Goal: Register for event/course

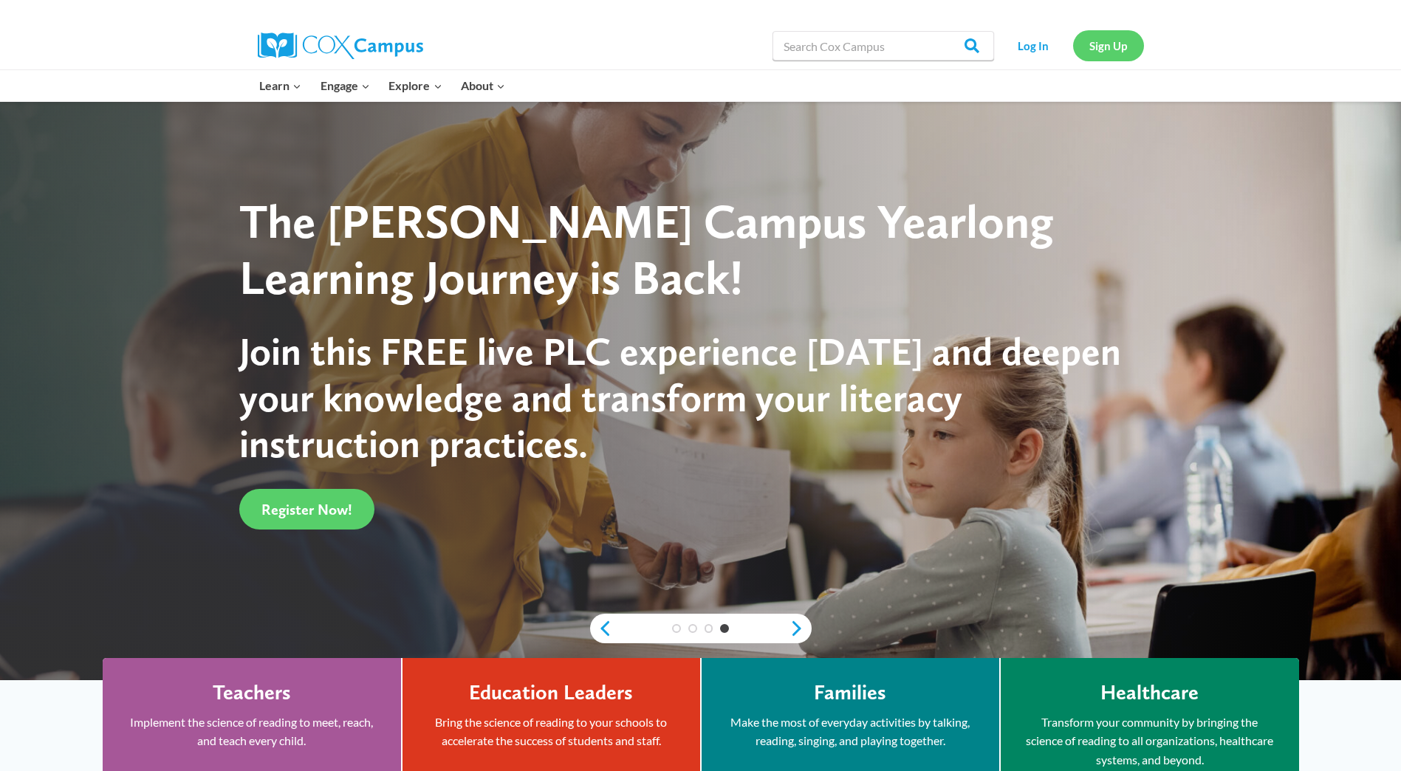
click at [1126, 43] on link "Sign Up" at bounding box center [1108, 45] width 71 height 30
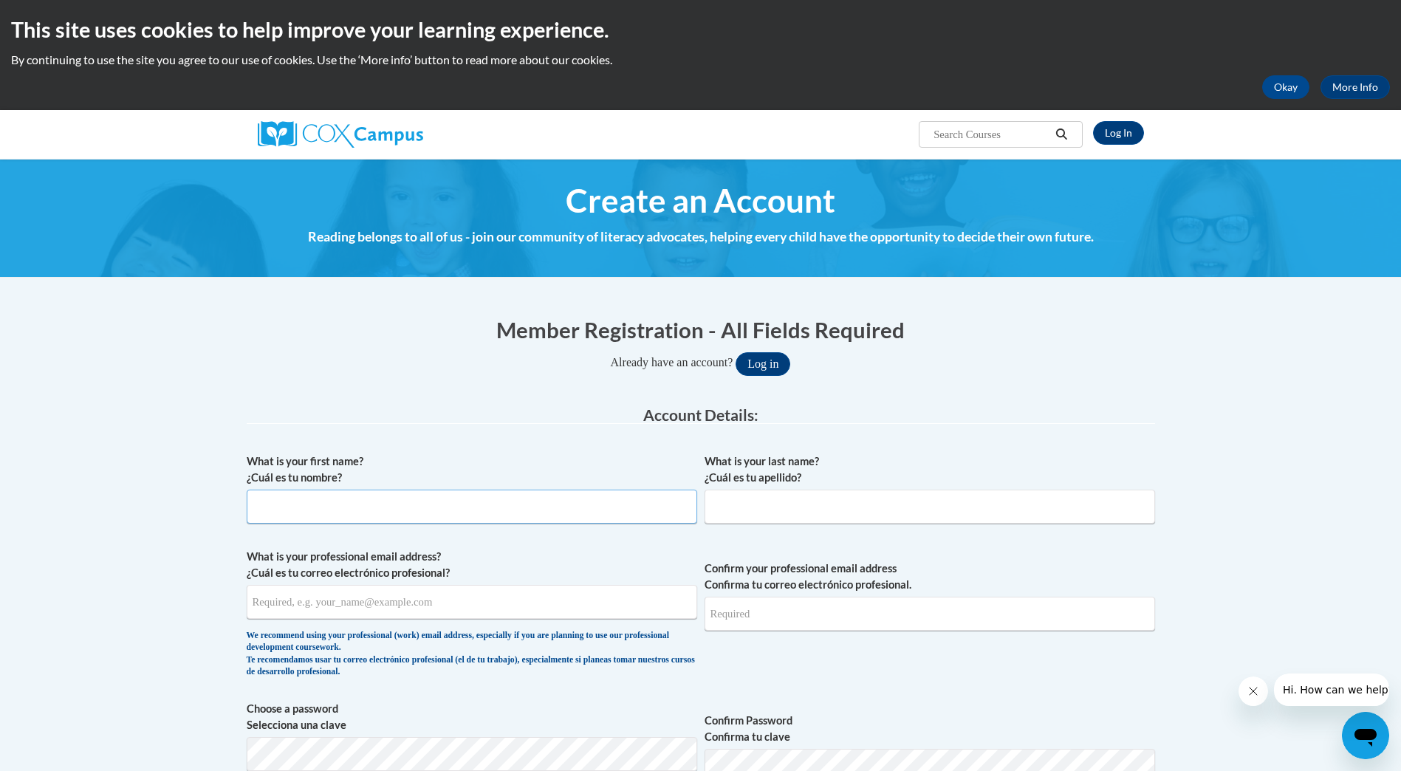
click at [477, 515] on input "What is your first name? ¿Cuál es tu nombre?" at bounding box center [472, 507] width 451 height 34
type input "[PERSON_NAME]"
type input "Walker"
type input "jodi.walker@azed.gov"
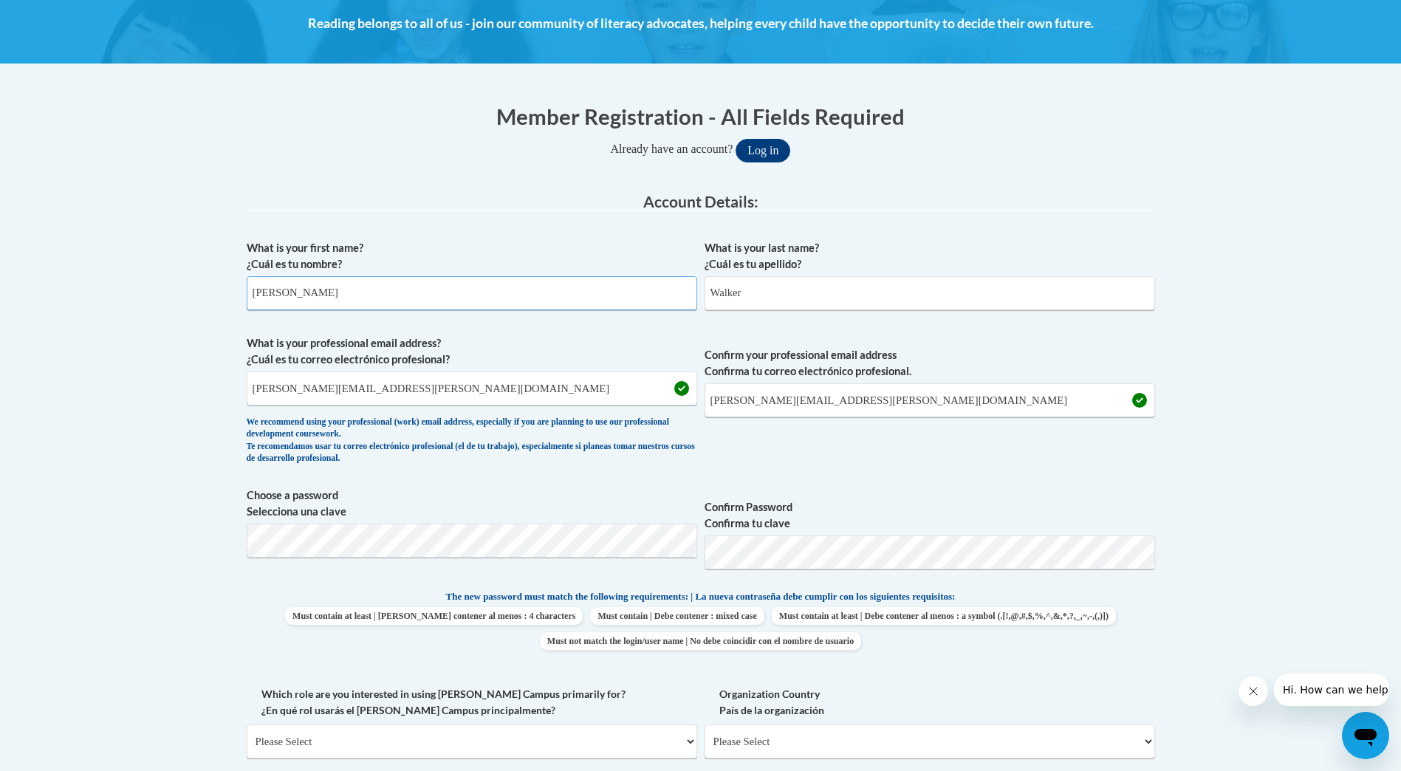
scroll to position [222, 0]
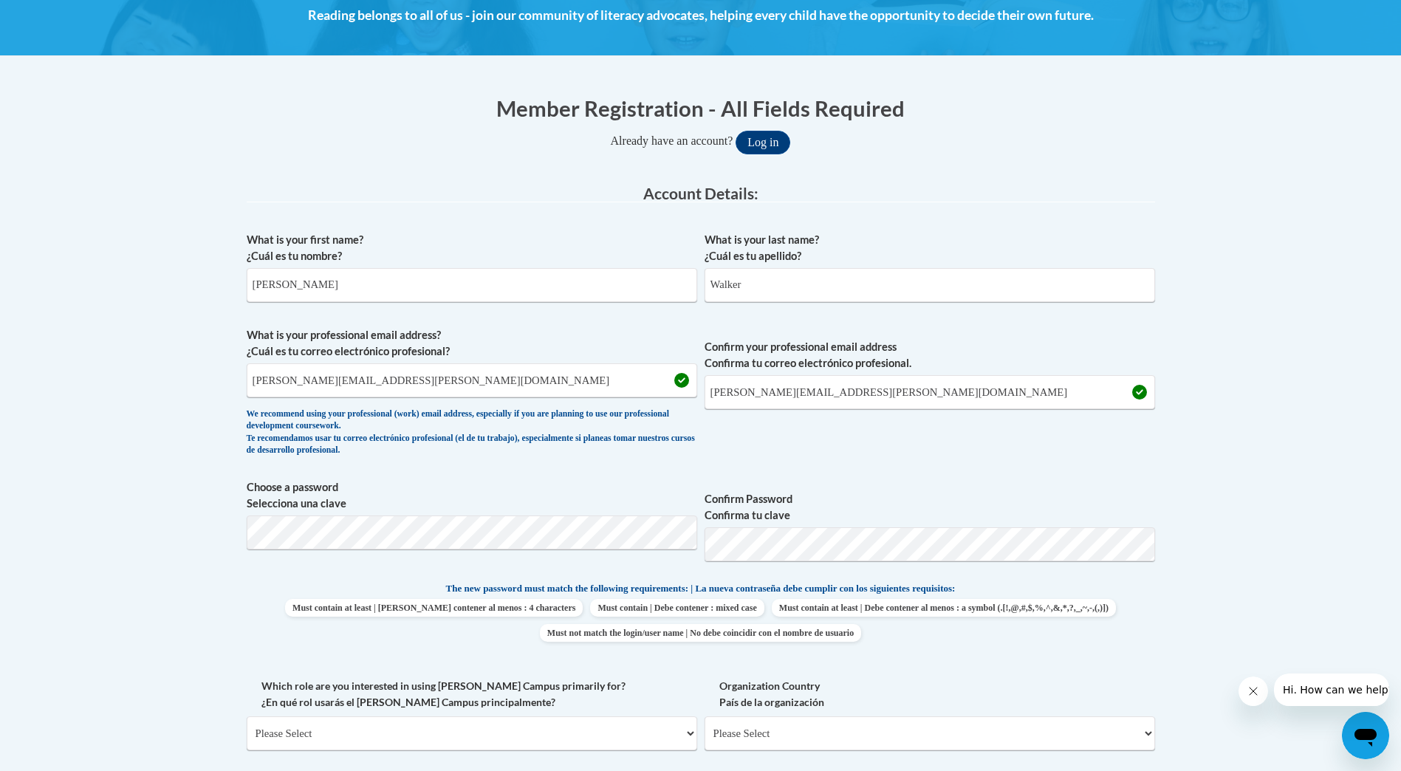
click at [1385, 510] on body "This site uses cookies to help improve your learning experience. By continuing …" at bounding box center [700, 672] width 1401 height 1788
drag, startPoint x: 1300, startPoint y: 584, endPoint x: 1280, endPoint y: 589, distance: 20.6
click at [1297, 584] on body "This site uses cookies to help improve your learning experience. By continuing …" at bounding box center [700, 672] width 1401 height 1788
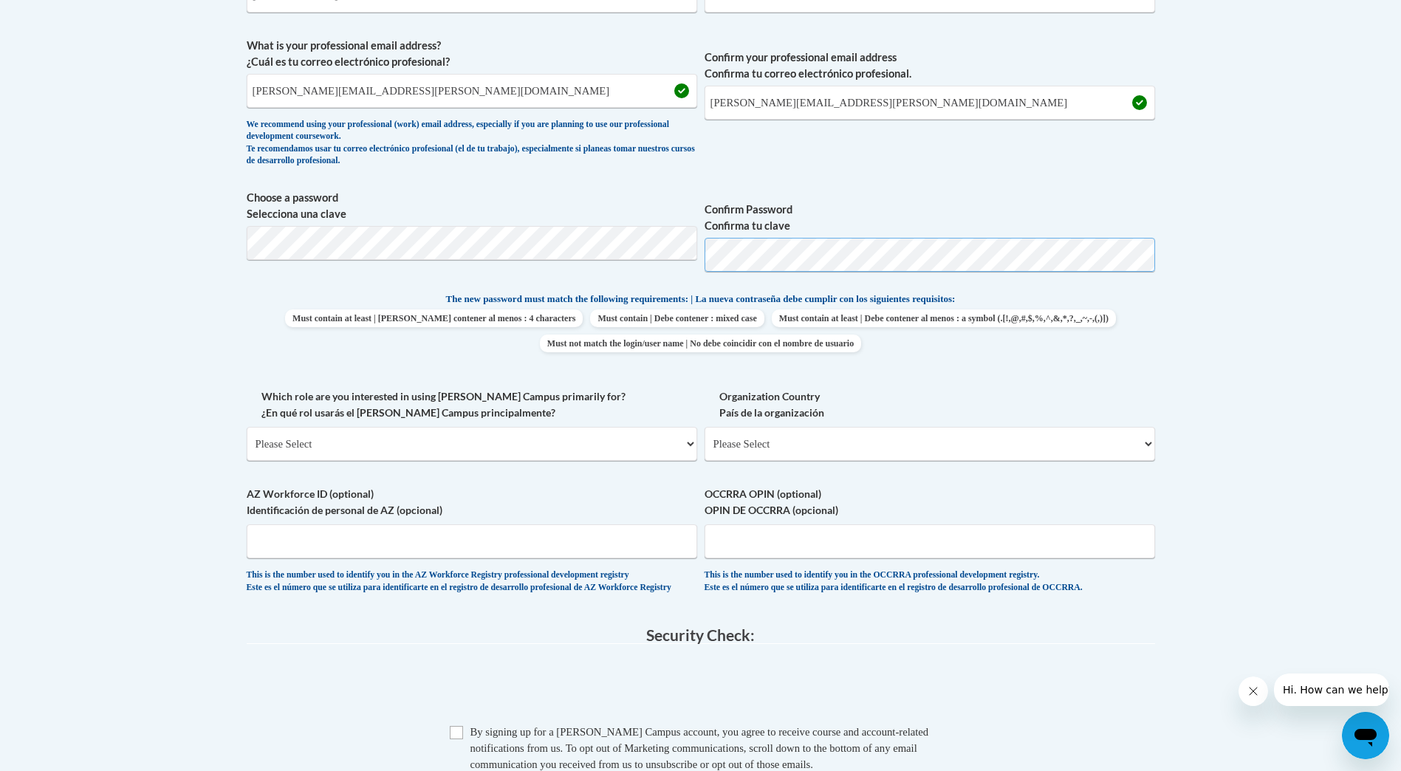
scroll to position [517, 0]
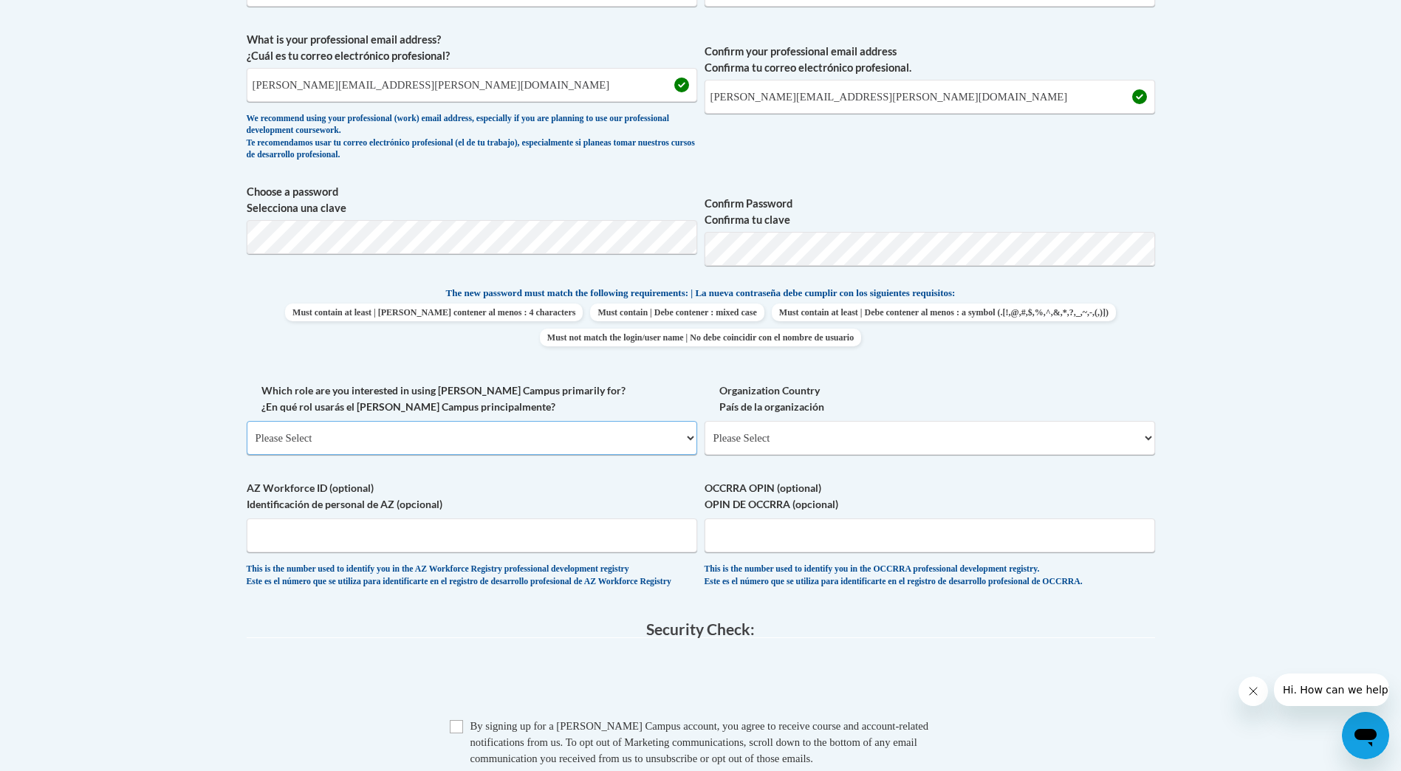
click at [481, 431] on select "Please Select College/University | Colegio/Universidad Community/Nonprofit Part…" at bounding box center [472, 438] width 451 height 34
select select "fbf2d438-af2f-41f8-98f1-81c410e29de3"
click at [247, 421] on select "Please Select College/University | Colegio/Universidad Community/Nonprofit Part…" at bounding box center [472, 438] width 451 height 34
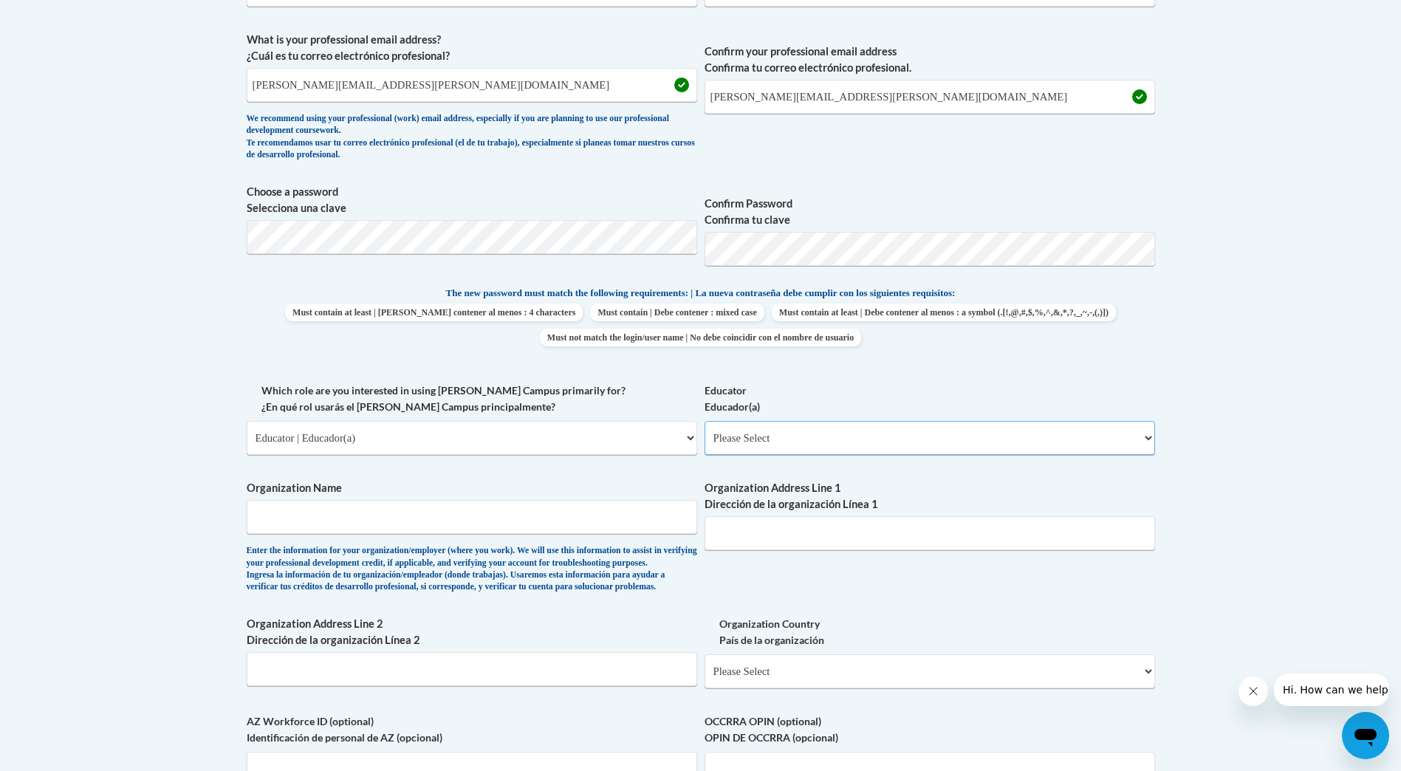
click at [861, 438] on select "Please Select Early Learning/Daycare Teacher/Family Home Care Provider | Maestr…" at bounding box center [930, 438] width 451 height 34
select select "67563ca1-16dc-4830-a7b3-94a34bed3689"
click at [705, 421] on select "Please Select Early Learning/Daycare Teacher/Family Home Care Provider | Maestr…" at bounding box center [930, 438] width 451 height 34
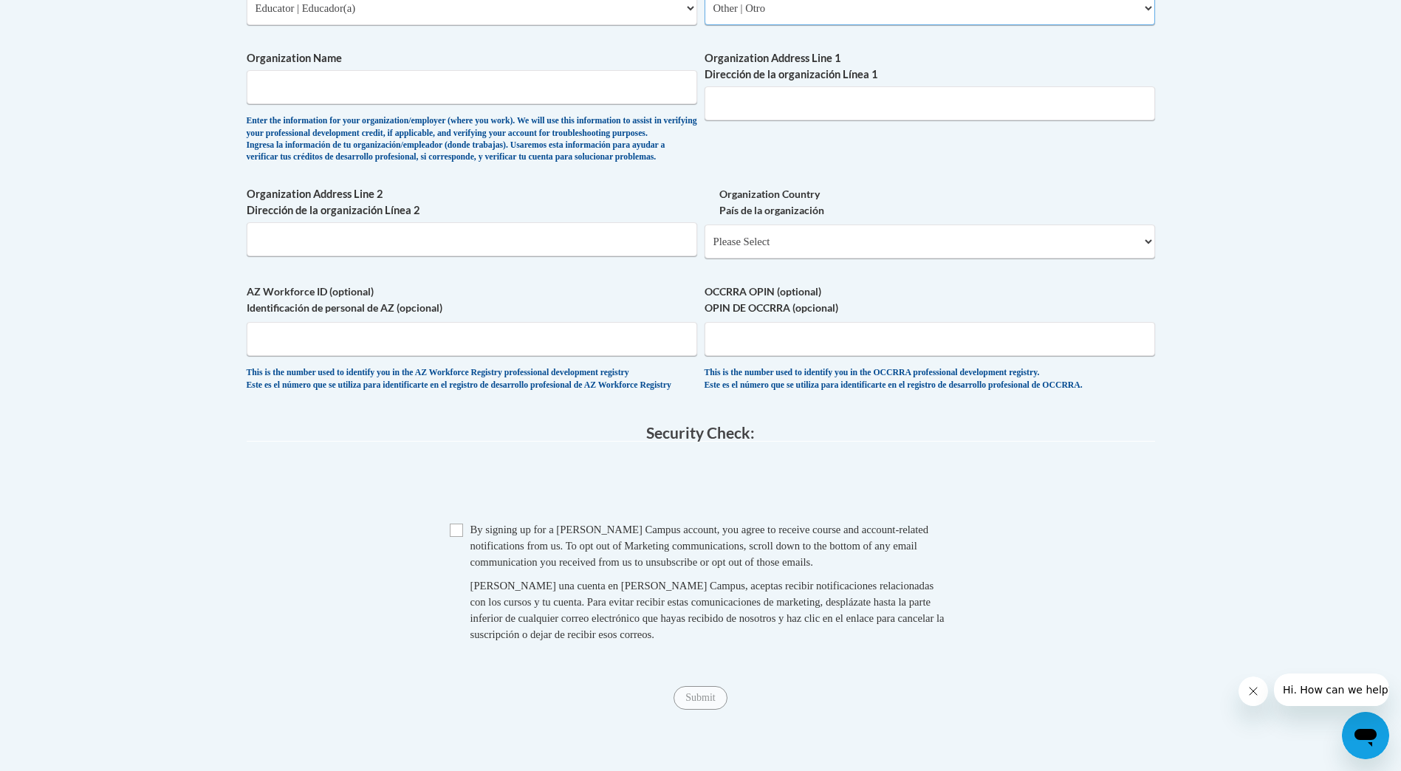
scroll to position [960, 0]
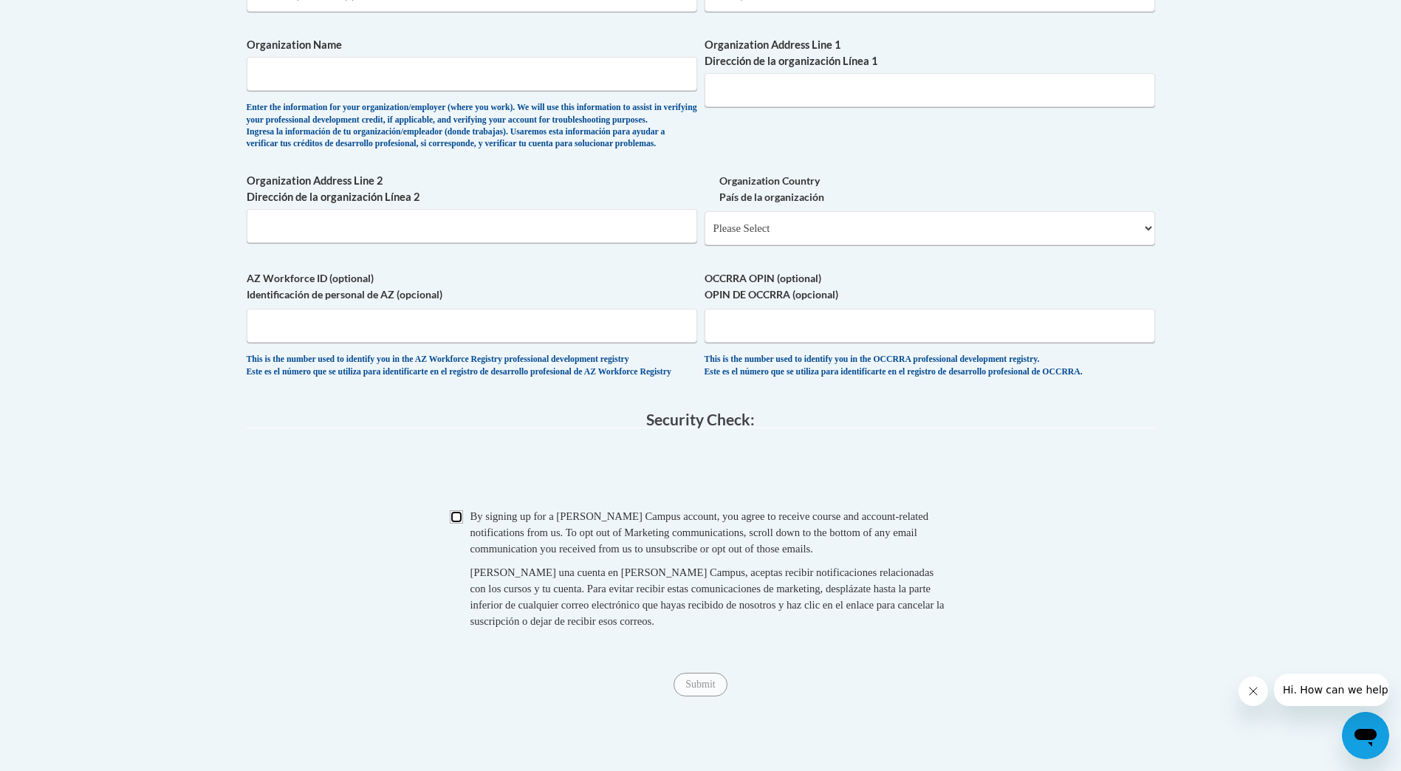
click at [457, 524] on input "Checkbox" at bounding box center [456, 516] width 13 height 13
checkbox input "true"
click at [691, 697] on input "Submit" at bounding box center [700, 685] width 53 height 24
click at [301, 54] on span "Organization Name Enter the information for your organization/employer (where y…" at bounding box center [472, 93] width 451 height 113
drag, startPoint x: 301, startPoint y: 54, endPoint x: 257, endPoint y: 69, distance: 46.0
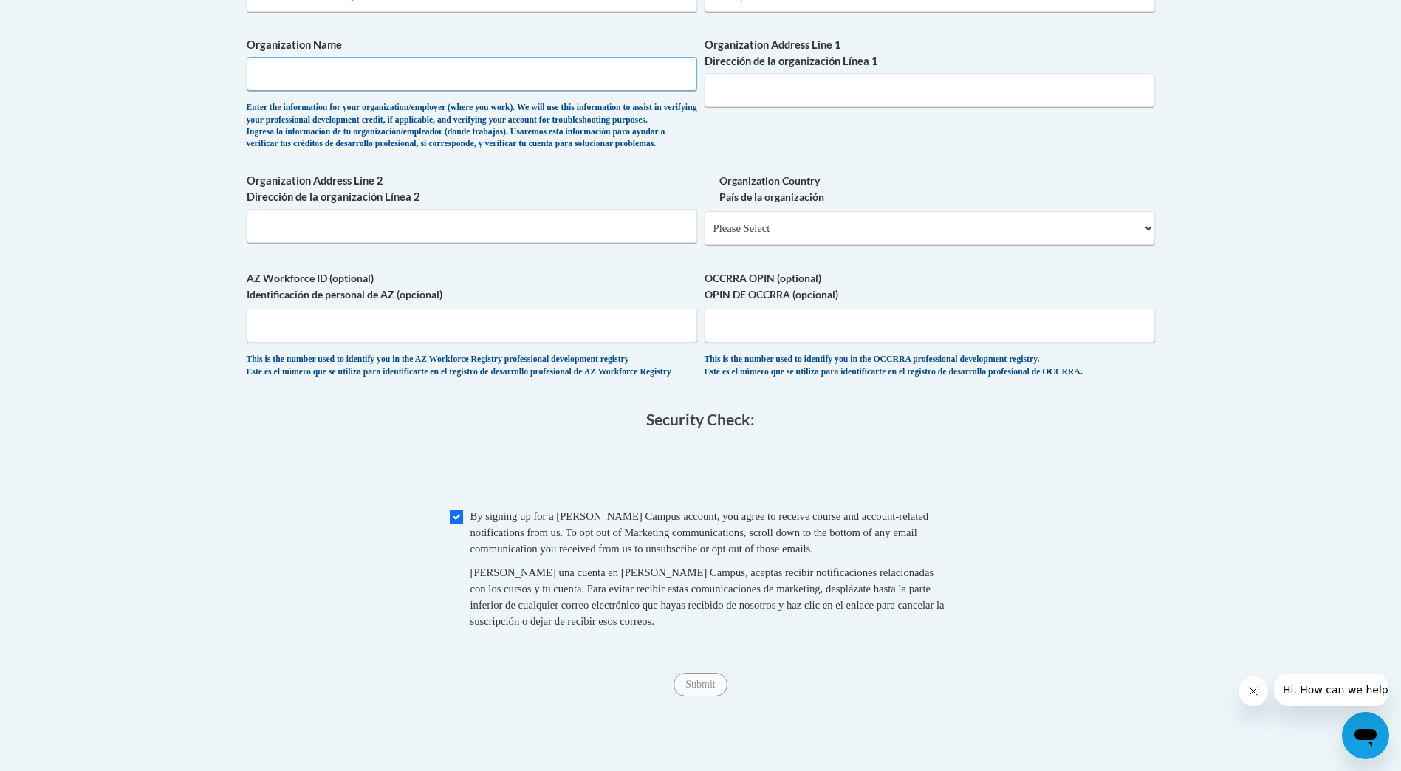
click at [257, 69] on input "Organization Name" at bounding box center [472, 74] width 451 height 34
type input "Arizona Department of Education"
type input "1535 W Jefferson St."
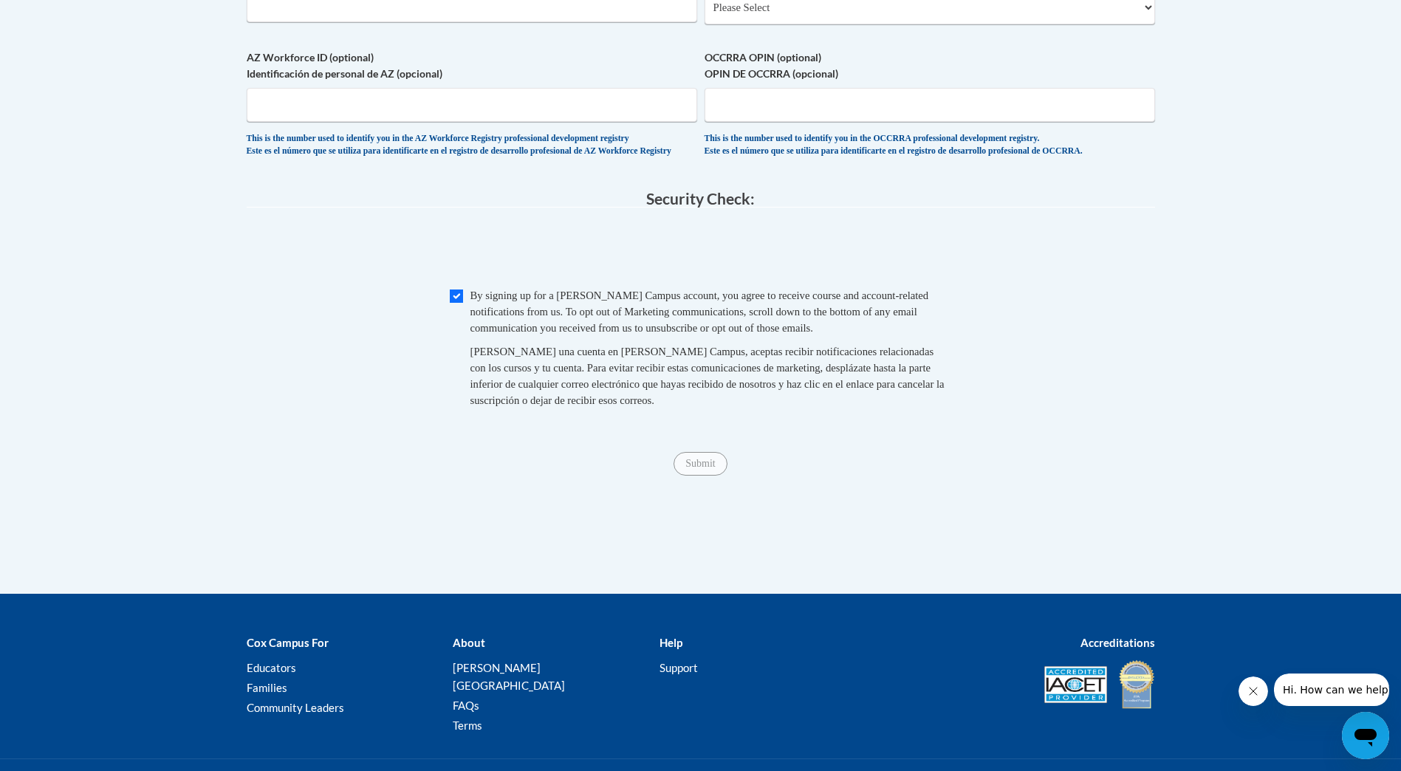
scroll to position [1182, 0]
drag, startPoint x: 315, startPoint y: 292, endPoint x: 312, endPoint y: 301, distance: 9.3
click at [315, 279] on span "0cAFcWeA6JXIY4ZHyLKKj2qQT1iFcJt-37PP0ixY6DDw-qJVaLlwkfUuHynHXxBsqgLL1Yk4zms2Jqx…" at bounding box center [701, 251] width 909 height 58
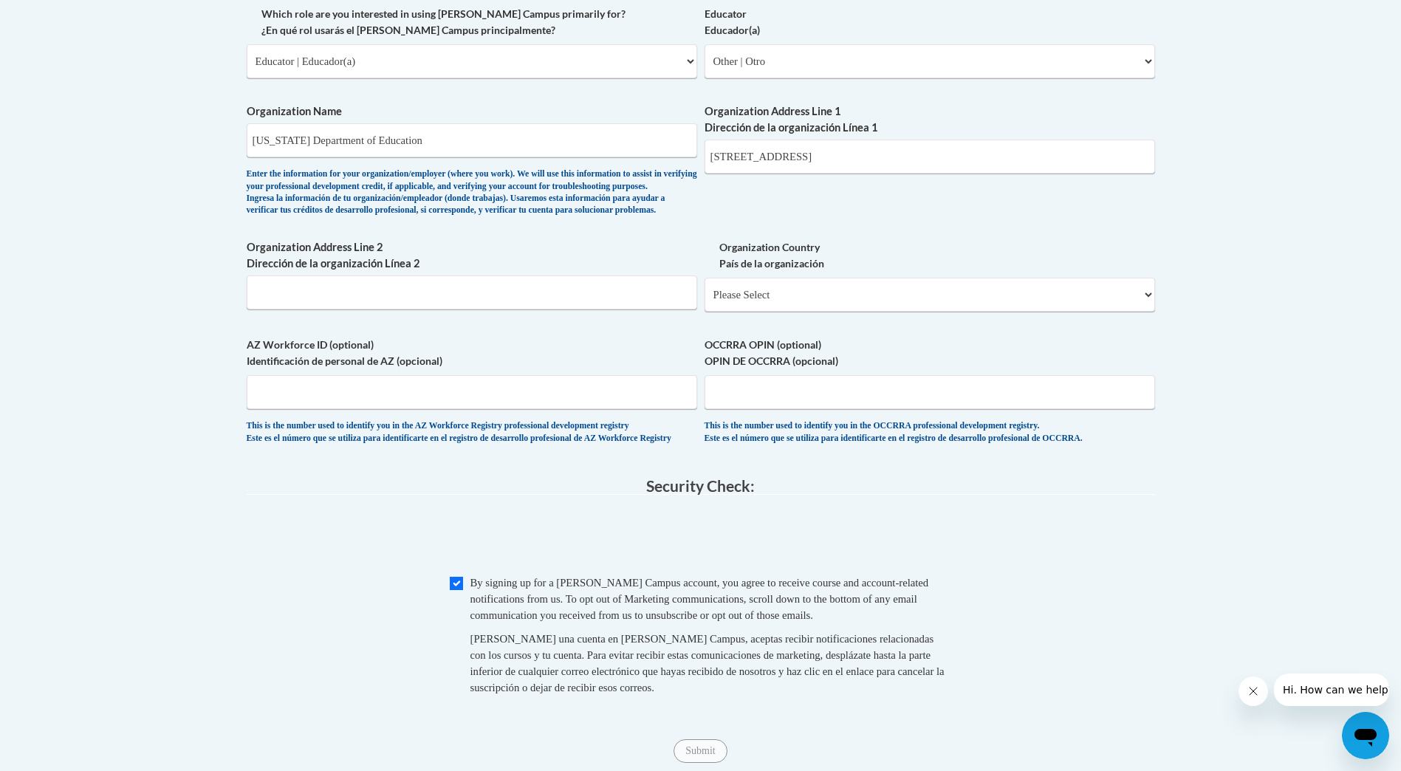
scroll to position [886, 0]
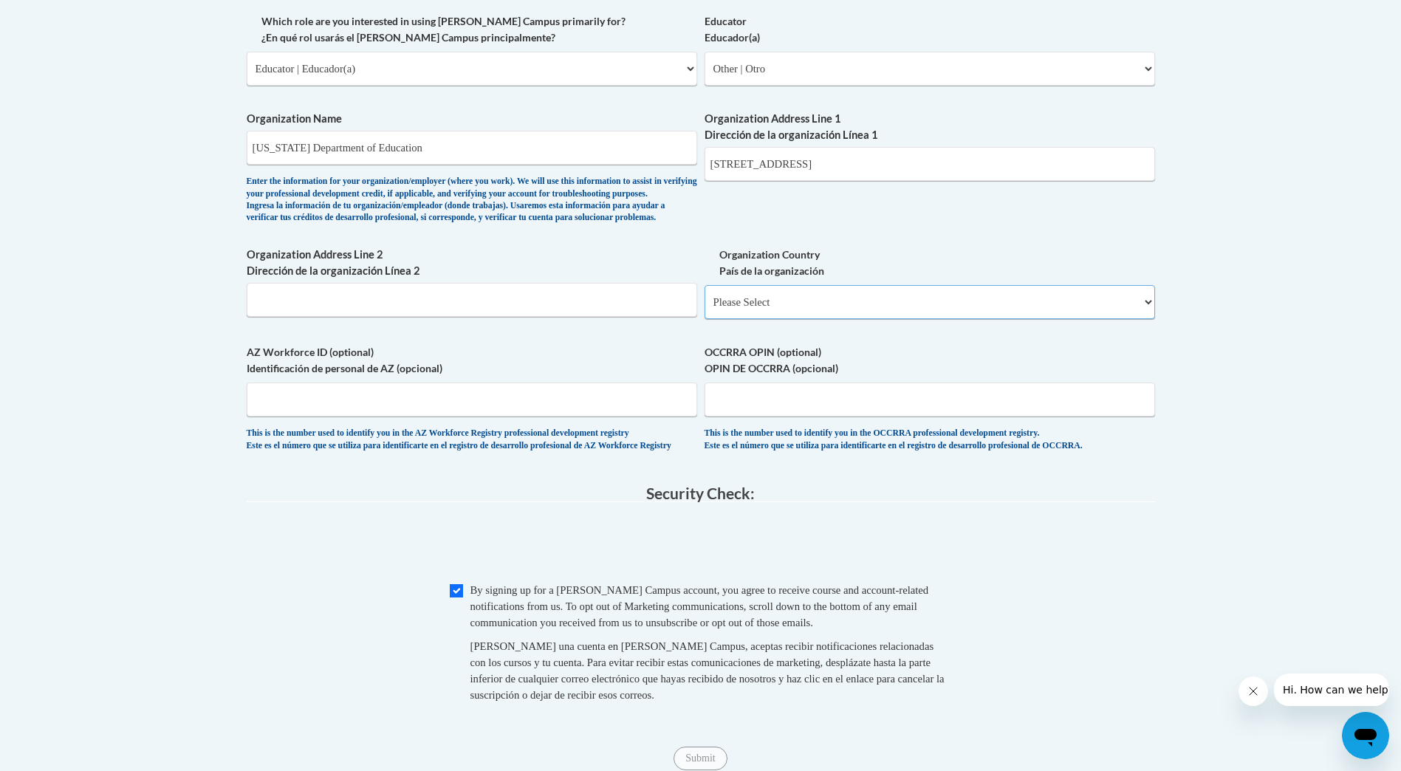
click at [883, 319] on select "Please Select United States | Estados Unidos Outside of the United States | Fue…" at bounding box center [930, 302] width 451 height 34
select select "ad49bcad-a171-4b2e-b99c-48b446064914"
click at [705, 309] on select "Please Select United States | Estados Unidos Outside of the United States | Fue…" at bounding box center [930, 302] width 451 height 34
select select
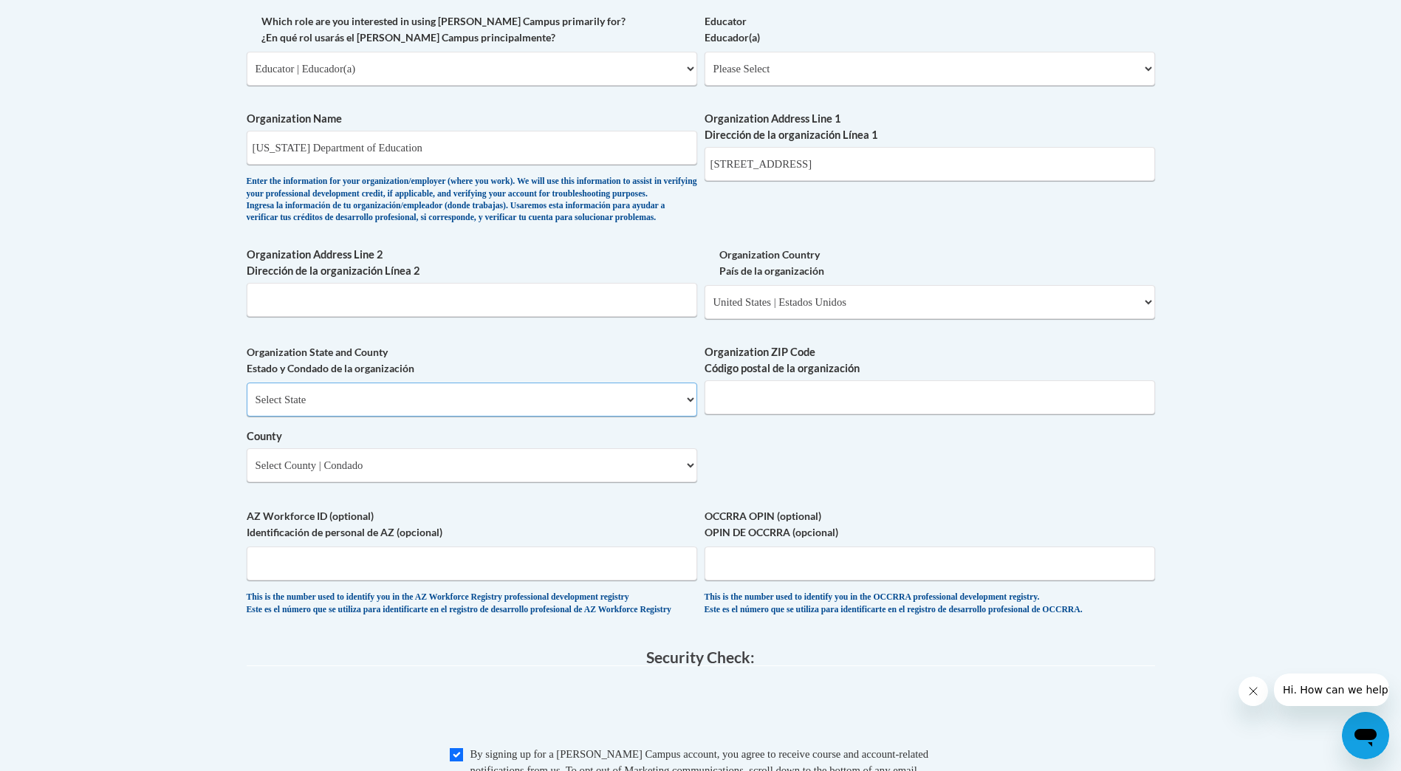
click at [380, 417] on select "Select State Alabama Alaska Arizona Arkansas California Colorado Connecticut De…" at bounding box center [472, 400] width 451 height 34
select select "Arizona"
click at [247, 407] on select "Select State Alabama Alaska Arizona Arkansas California Colorado Connecticut De…" at bounding box center [472, 400] width 451 height 34
click at [409, 482] on select "Select County Apache Cochise Coconino Gila Graham Greenlee La Paz Maricopa Moha…" at bounding box center [472, 465] width 451 height 34
select select "Maricopa"
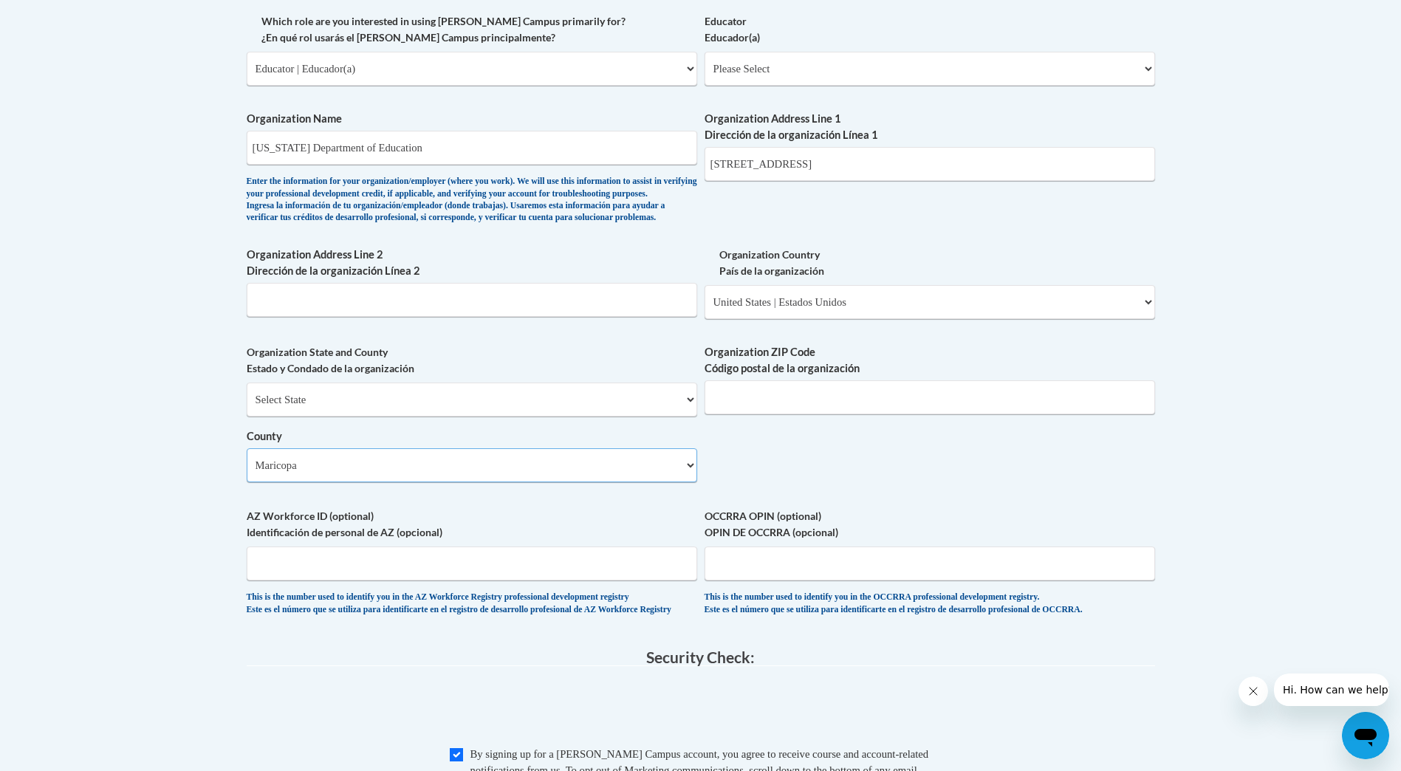
click at [247, 473] on select "Select County Apache Cochise Coconino Gila Graham Greenlee La Paz Maricopa Moha…" at bounding box center [472, 465] width 451 height 34
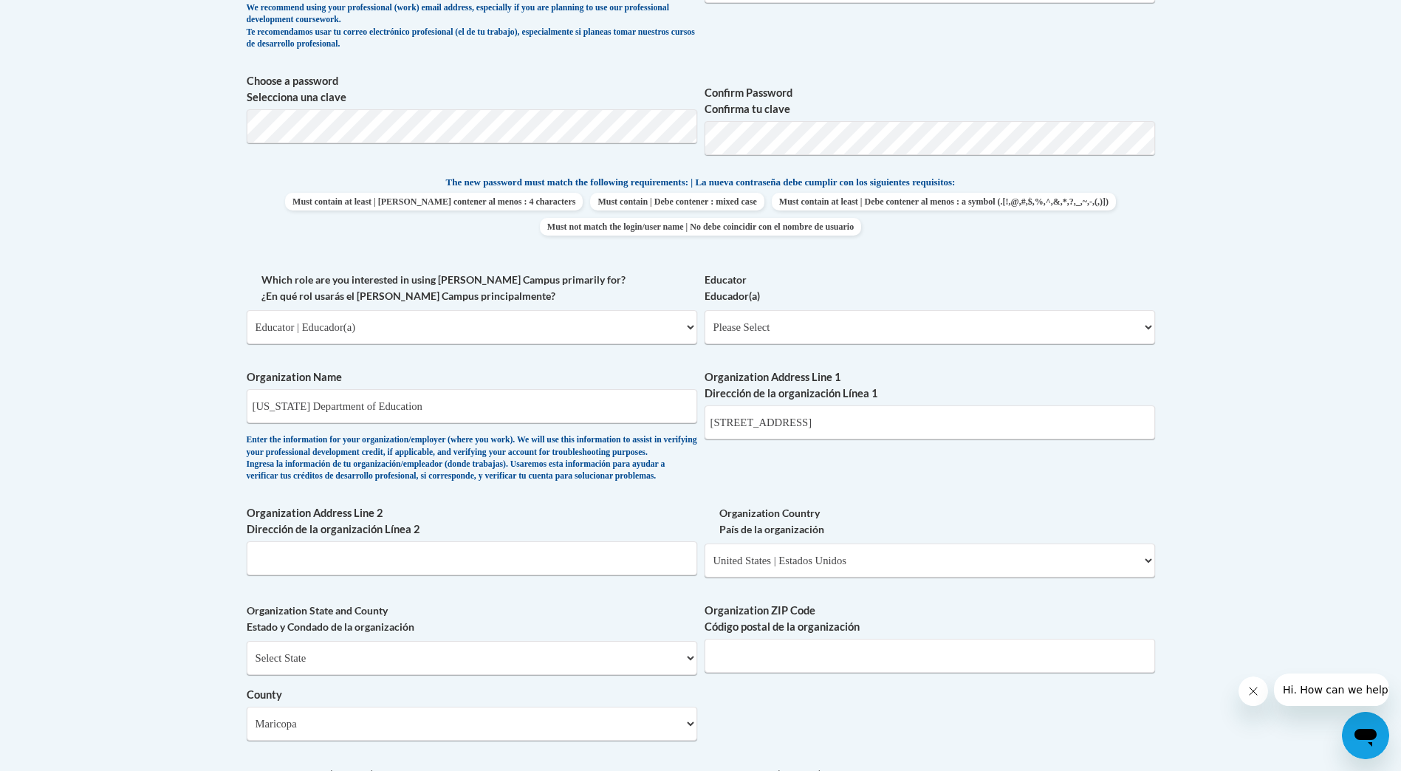
scroll to position [635, 0]
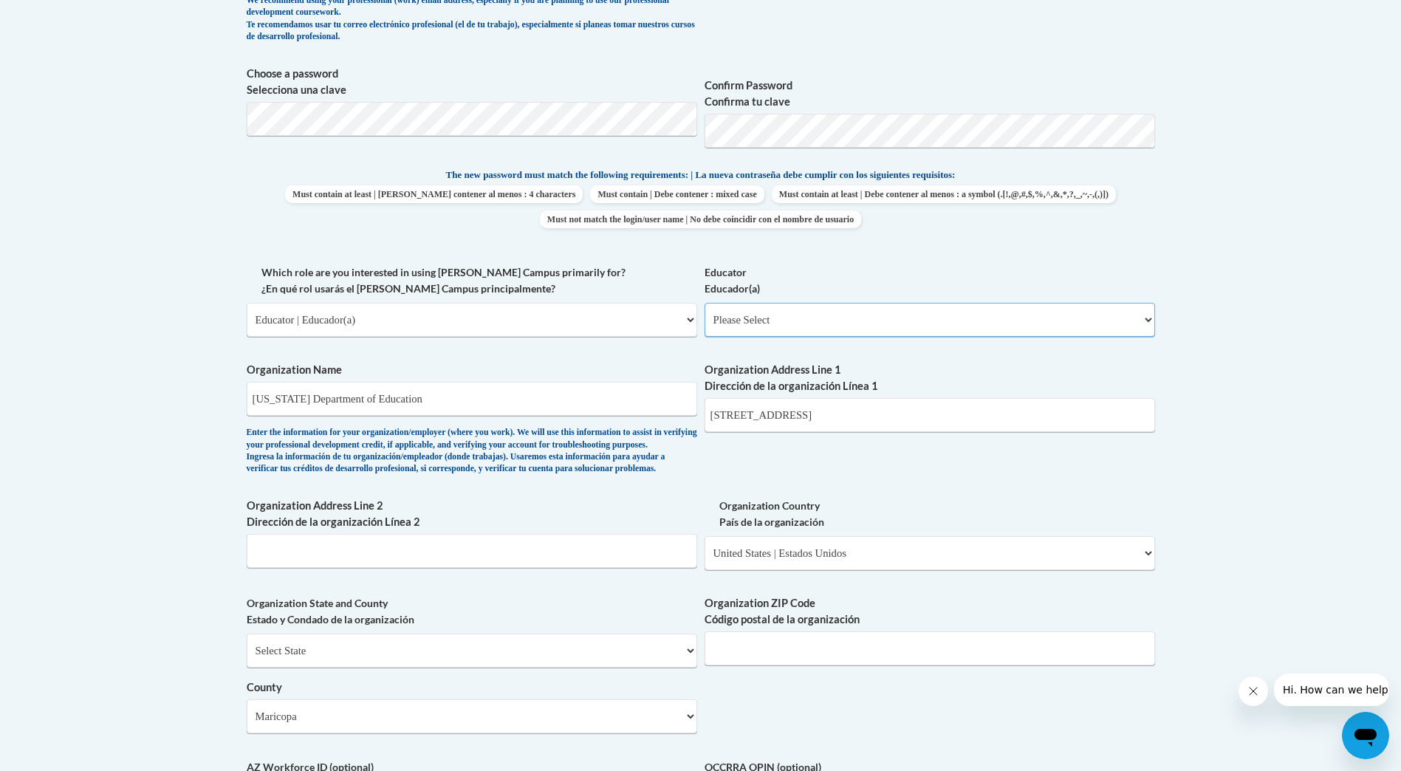
click at [821, 315] on select "Please Select Early Learning/Daycare Teacher/Family Home Care Provider | Maestr…" at bounding box center [930, 320] width 451 height 34
select select "67563ca1-16dc-4830-a7b3-94a34bed3689"
click at [705, 303] on select "Please Select Early Learning/Daycare Teacher/Family Home Care Provider | Maestr…" at bounding box center [930, 320] width 451 height 34
select select "null"
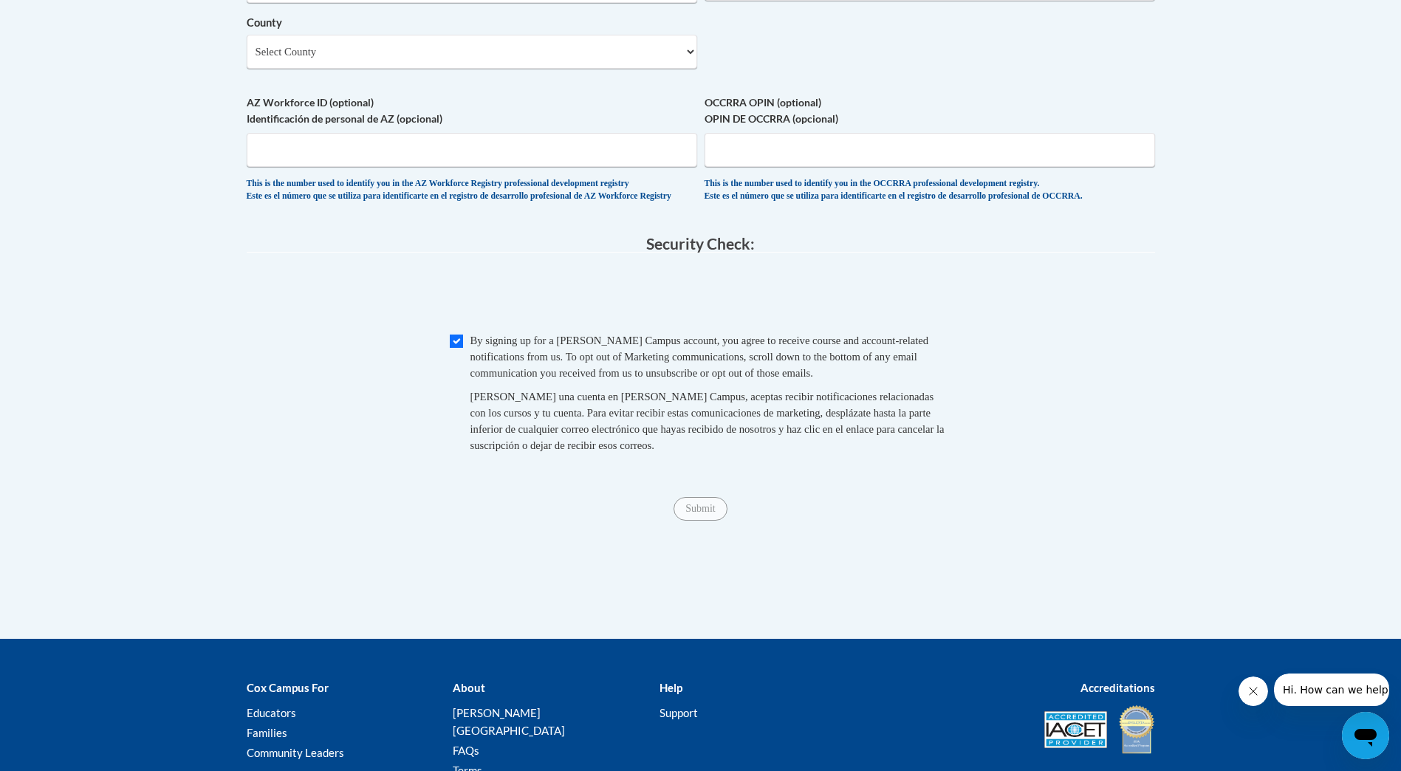
scroll to position [1005, 0]
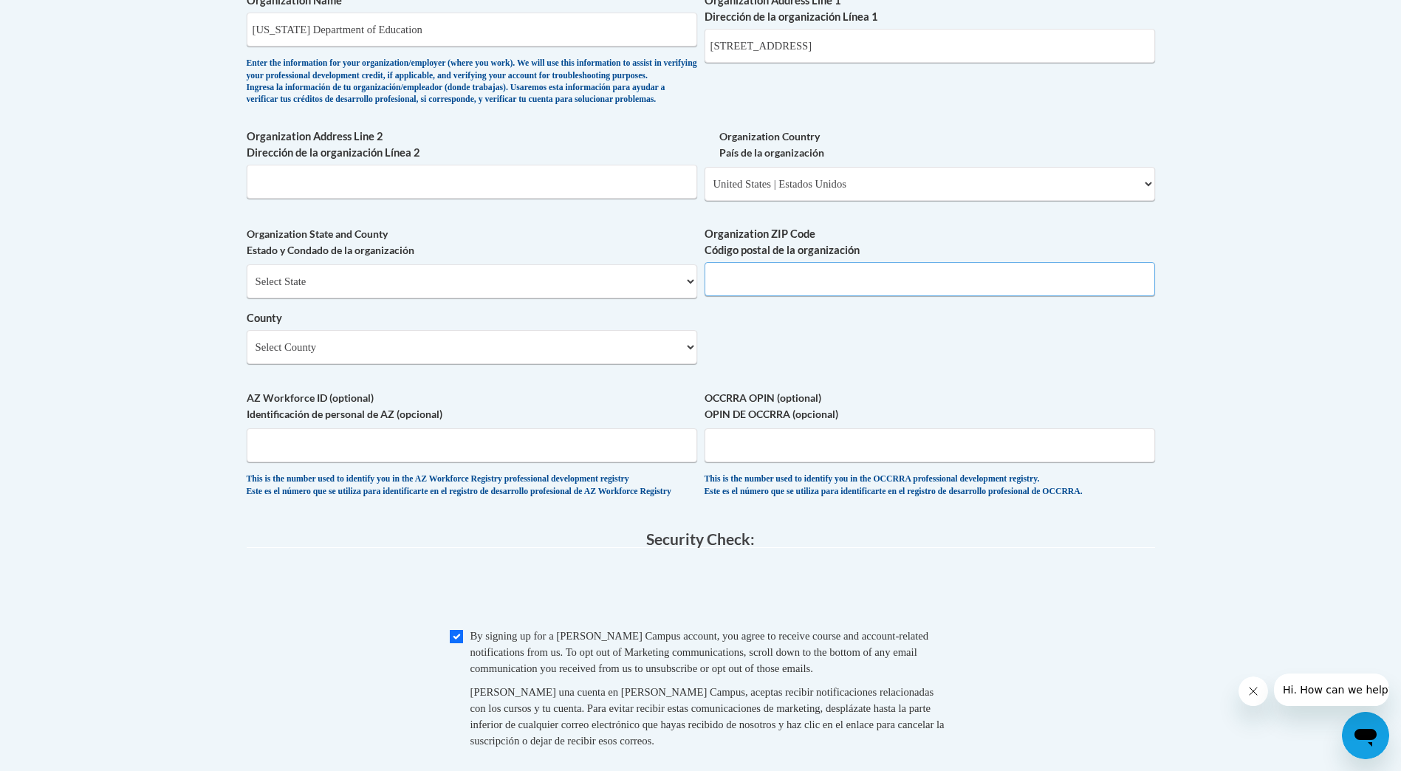
click at [824, 296] on input "Organization ZIP Code Código postal de la organización" at bounding box center [930, 279] width 451 height 34
click at [1000, 296] on input "Organization ZIP Code Código postal de la organización" at bounding box center [930, 279] width 451 height 34
type input "85007"
click at [488, 259] on label "Organization State and County Estado y Condado de la organización" at bounding box center [472, 242] width 451 height 33
click at [464, 298] on select "Select State Alabama Alaska Arizona Arkansas California Colorado Connecticut De…" at bounding box center [472, 281] width 451 height 34
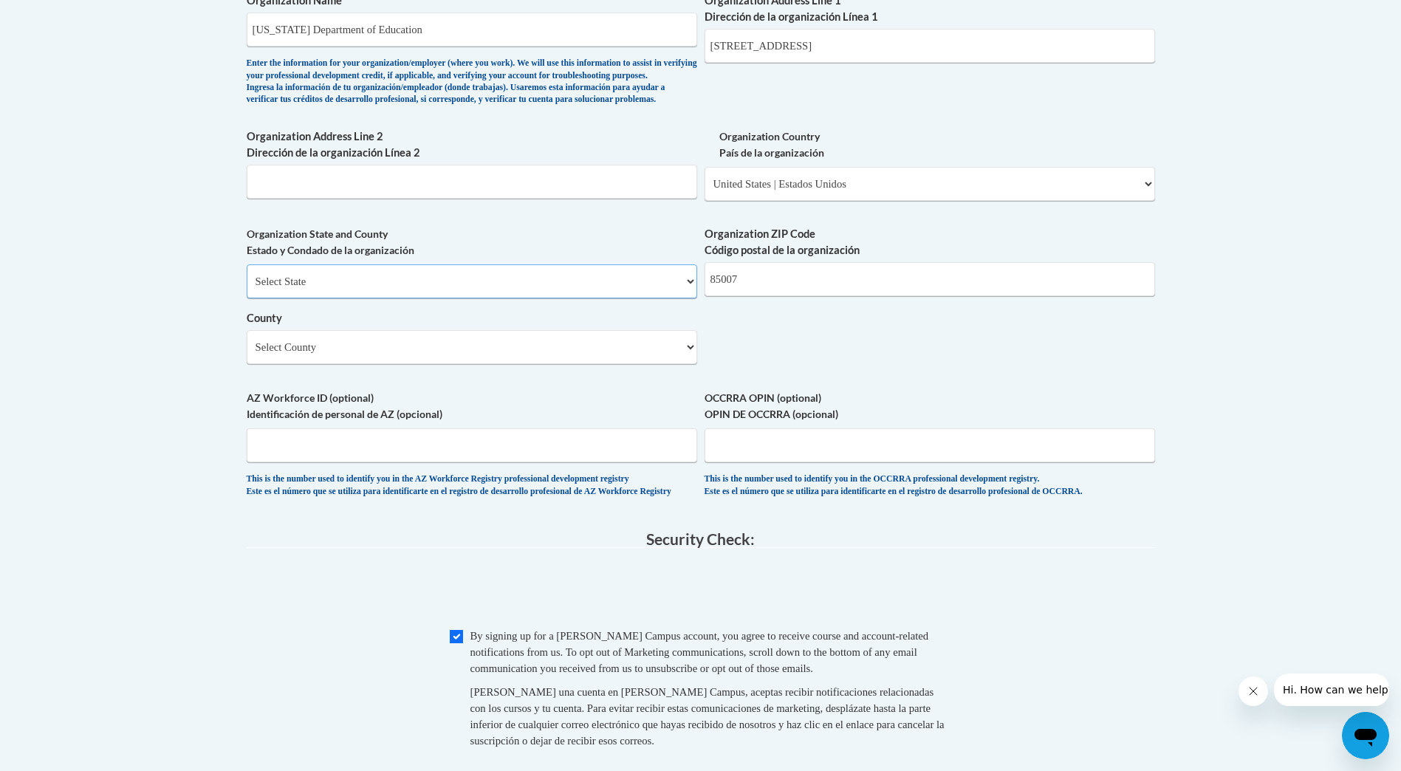
select select "Arizona"
click at [247, 289] on select "Select State Alabama Alaska Arizona Arkansas California Colorado Connecticut De…" at bounding box center [472, 281] width 451 height 34
click at [583, 364] on select "Select County Apache Cochise Coconino Gila Graham Greenlee La Paz Maricopa Moha…" at bounding box center [472, 347] width 451 height 34
click at [247, 355] on select "Select County Apache Cochise Coconino Gila Graham Greenlee La Paz Maricopa Moha…" at bounding box center [472, 347] width 451 height 34
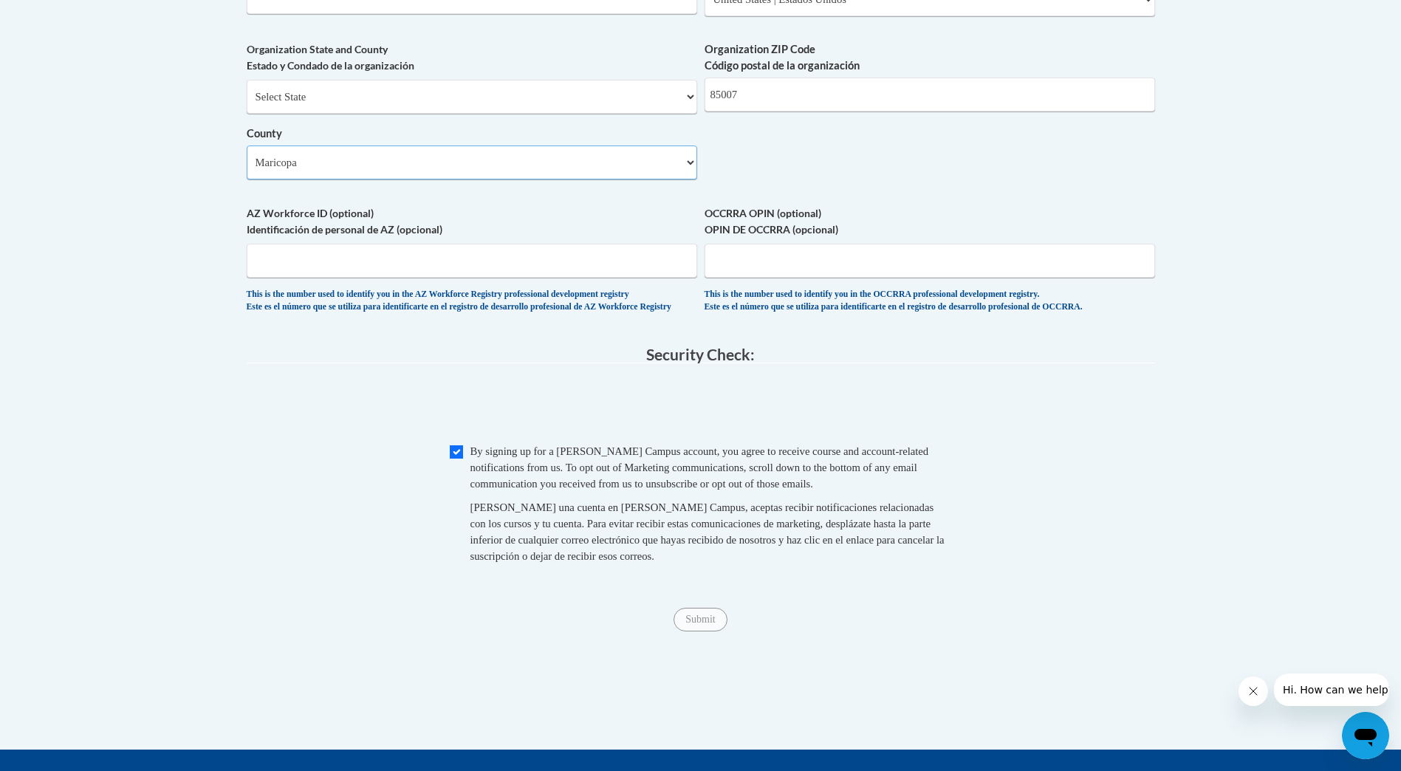
scroll to position [1226, 0]
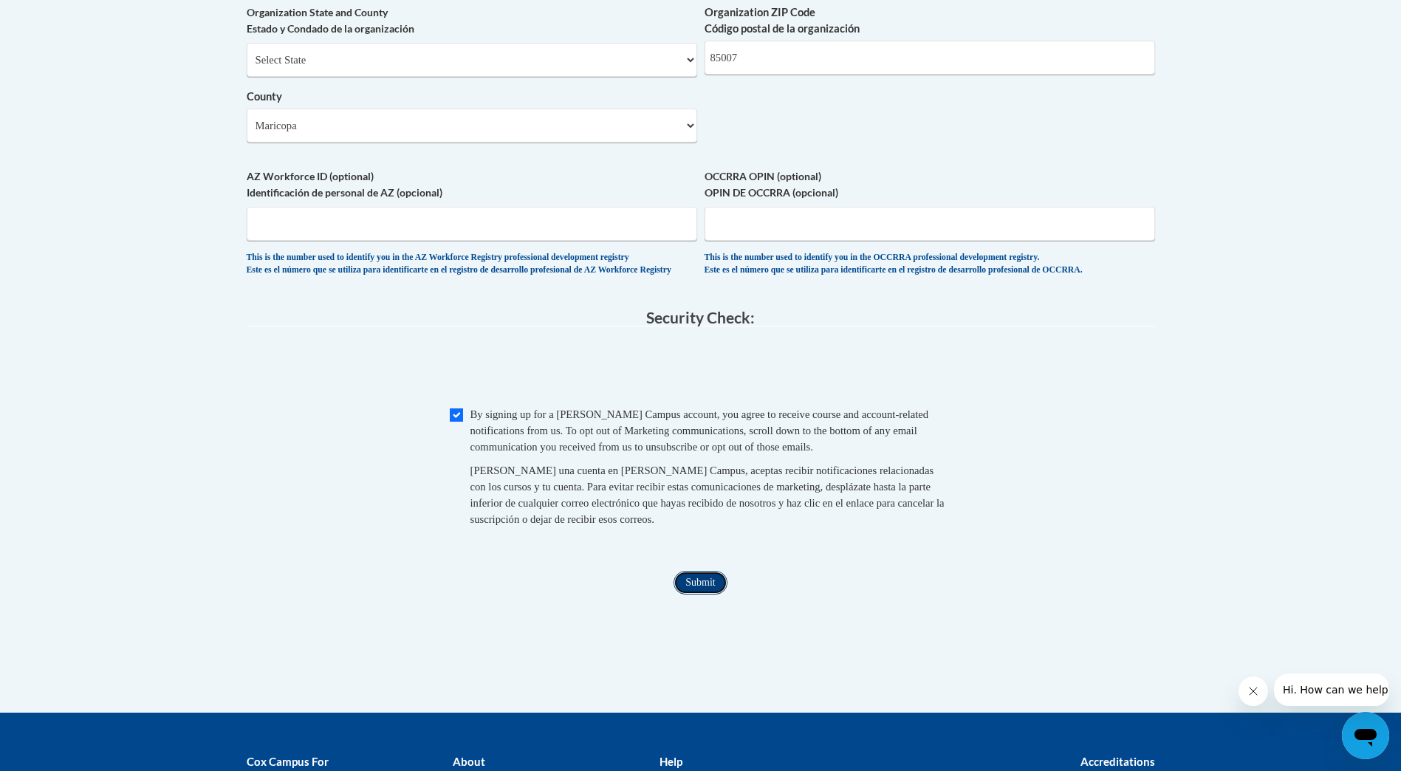
click at [709, 595] on input "Submit" at bounding box center [700, 583] width 53 height 24
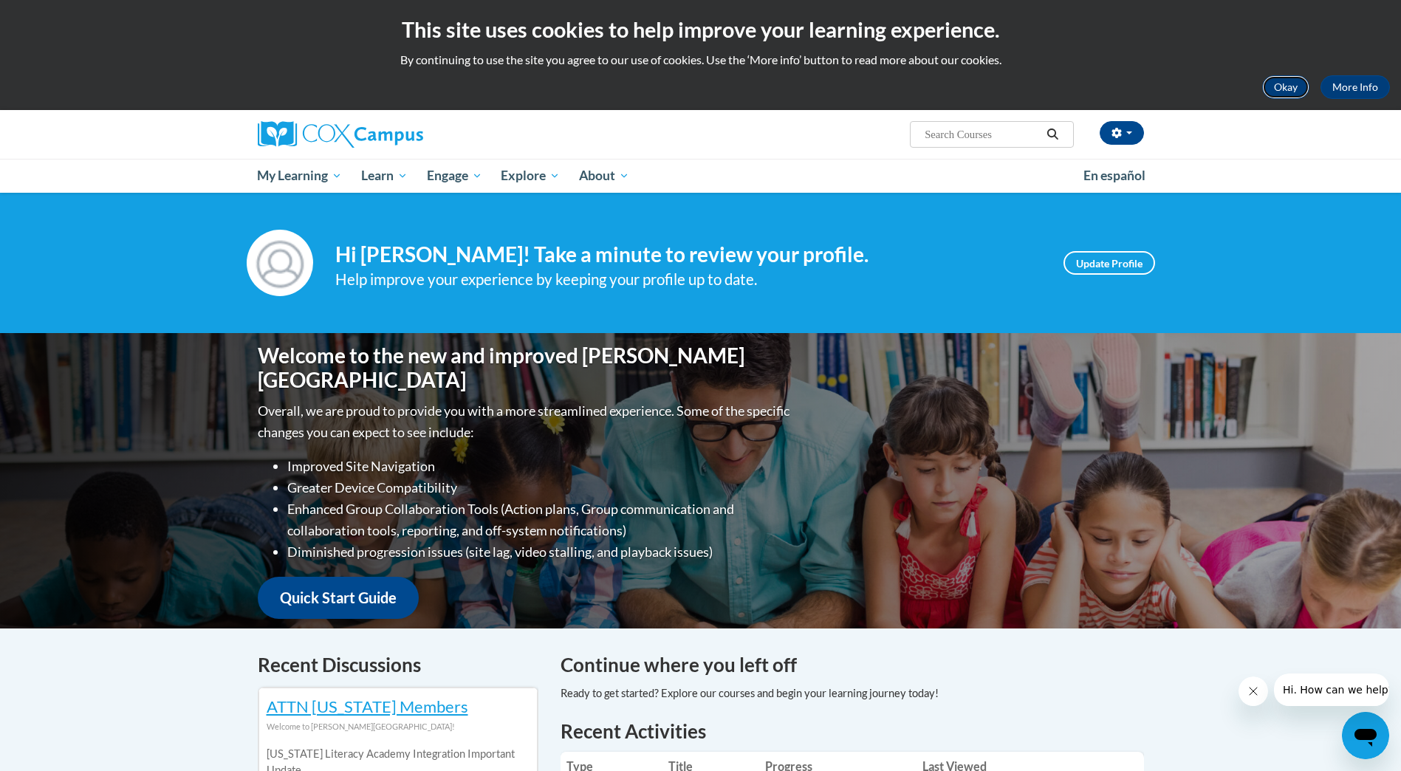
click at [1300, 83] on button "Okay" at bounding box center [1285, 87] width 47 height 24
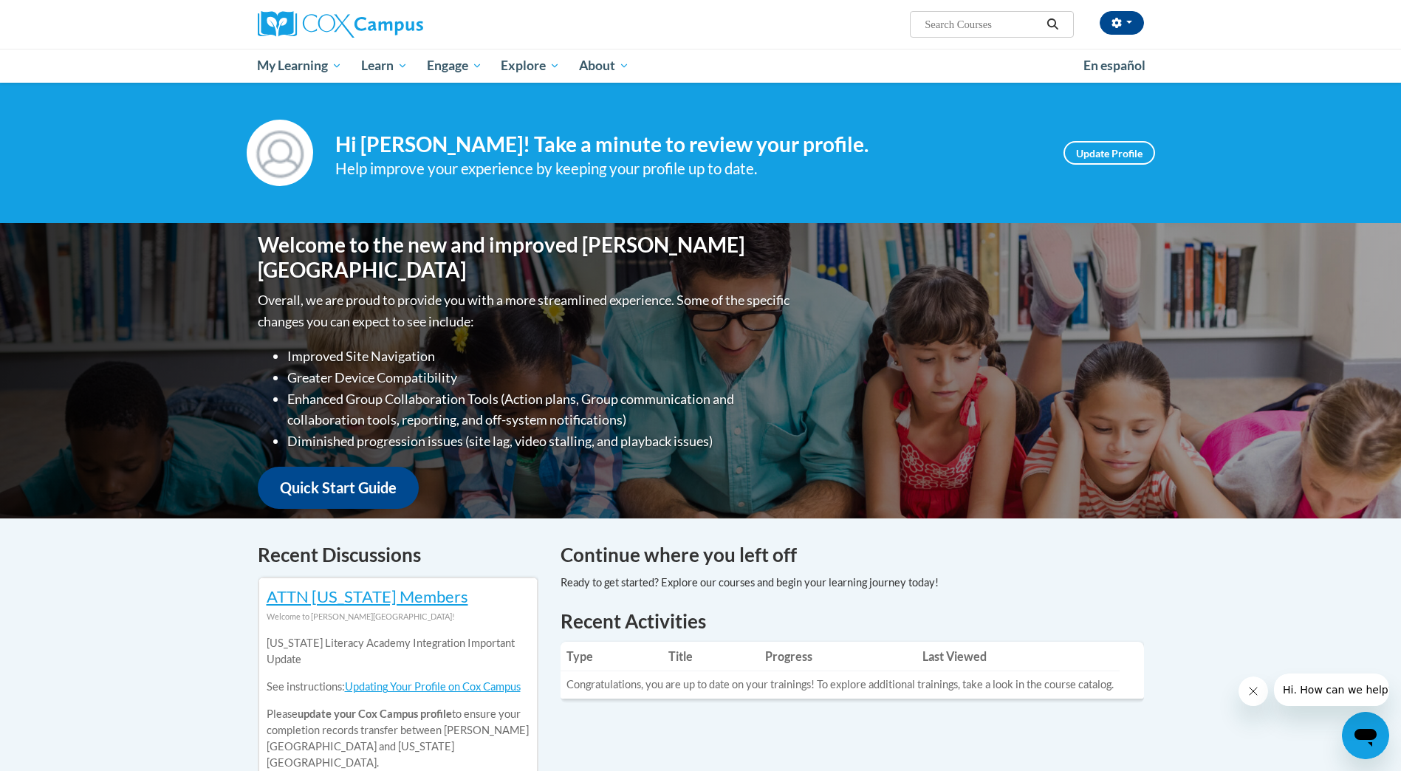
click at [946, 30] on input "Search..." at bounding box center [982, 25] width 118 height 18
type input "Talk Ladder with Safety Net"
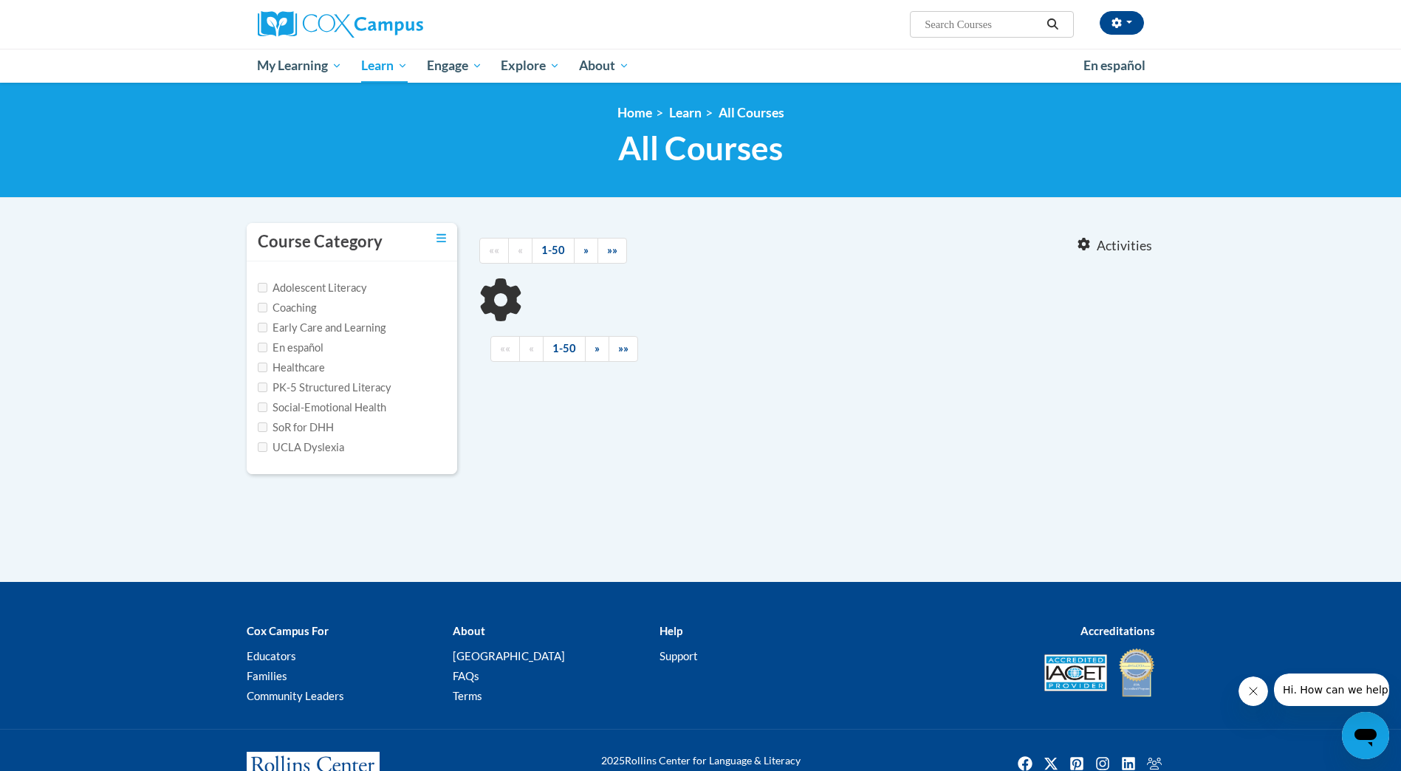
type input "Talk Ladder with Safety Net"
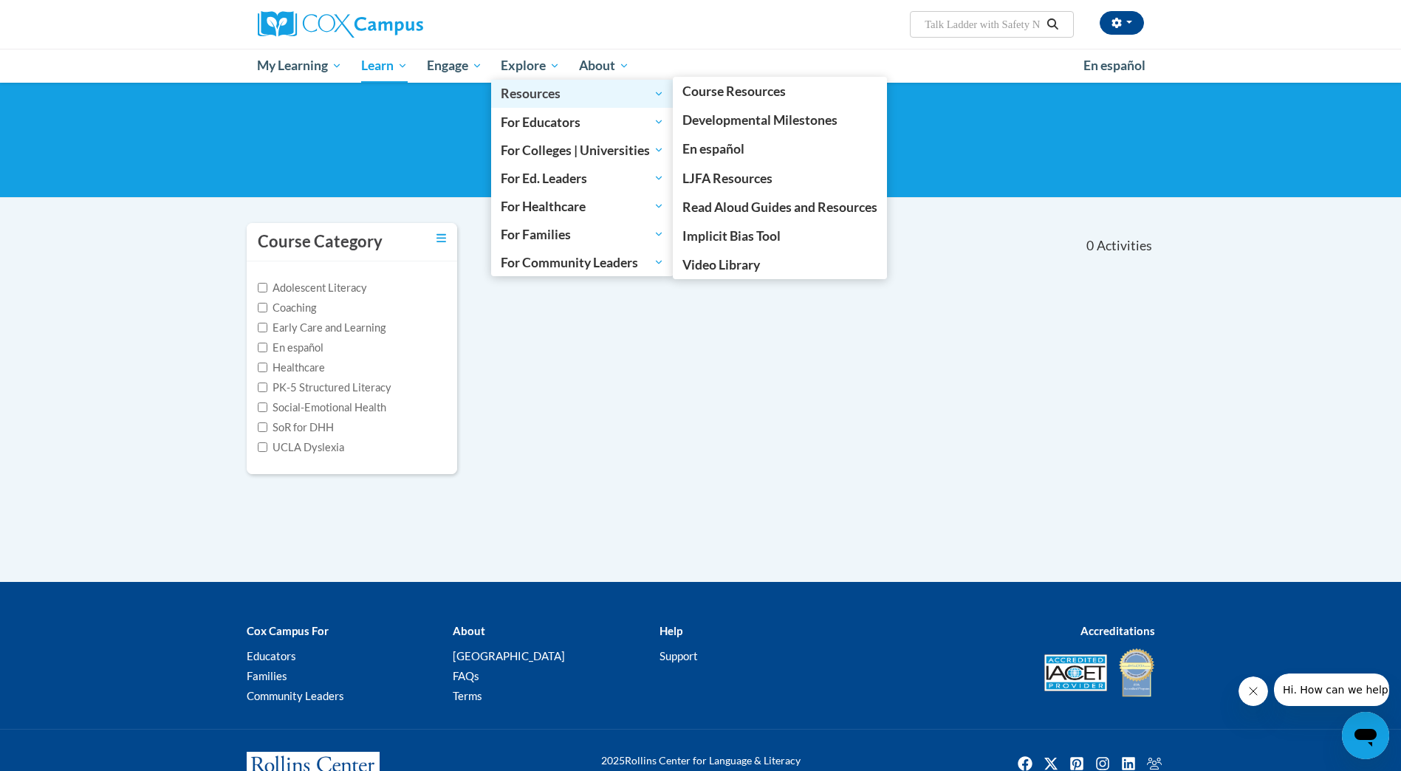
click at [544, 95] on span "Resources" at bounding box center [582, 94] width 163 height 18
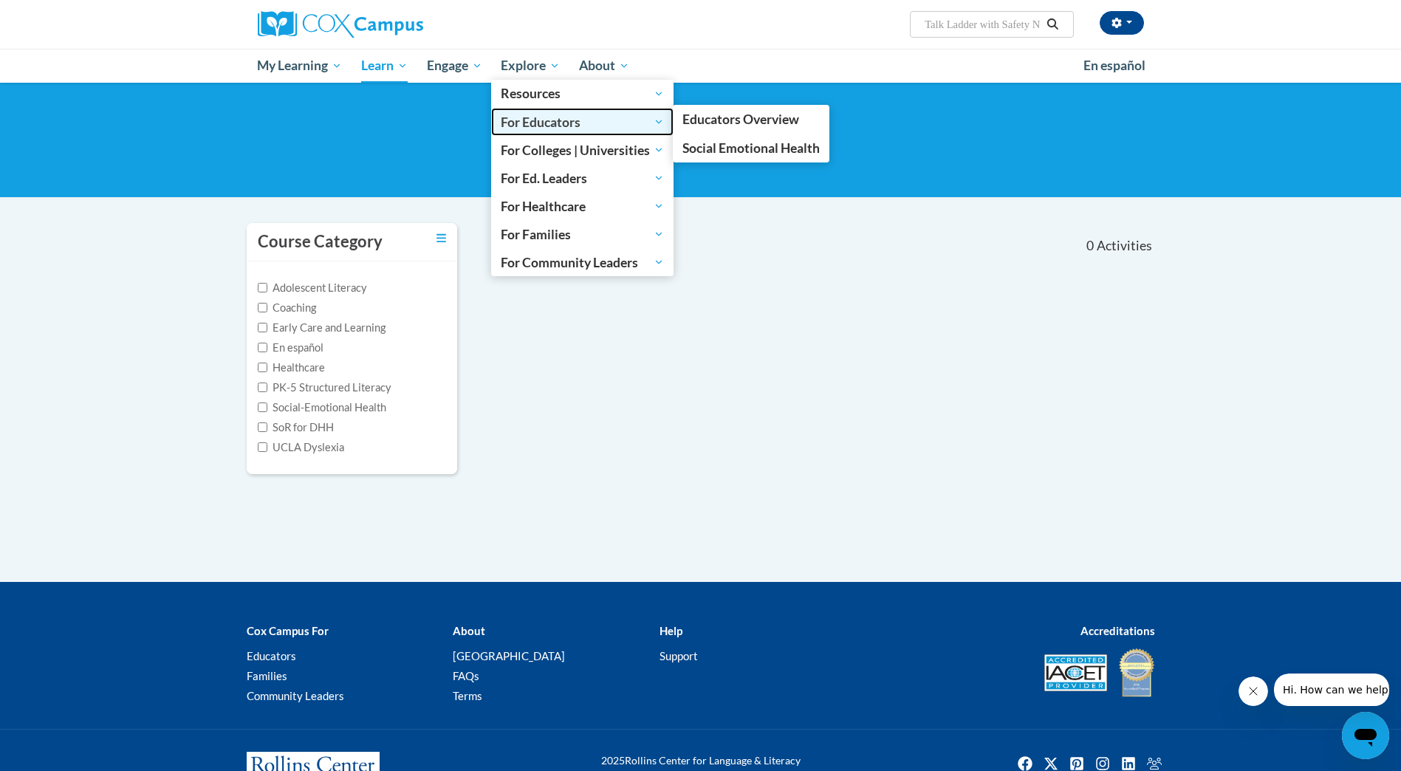
click at [547, 121] on span "For Educators" at bounding box center [582, 122] width 163 height 18
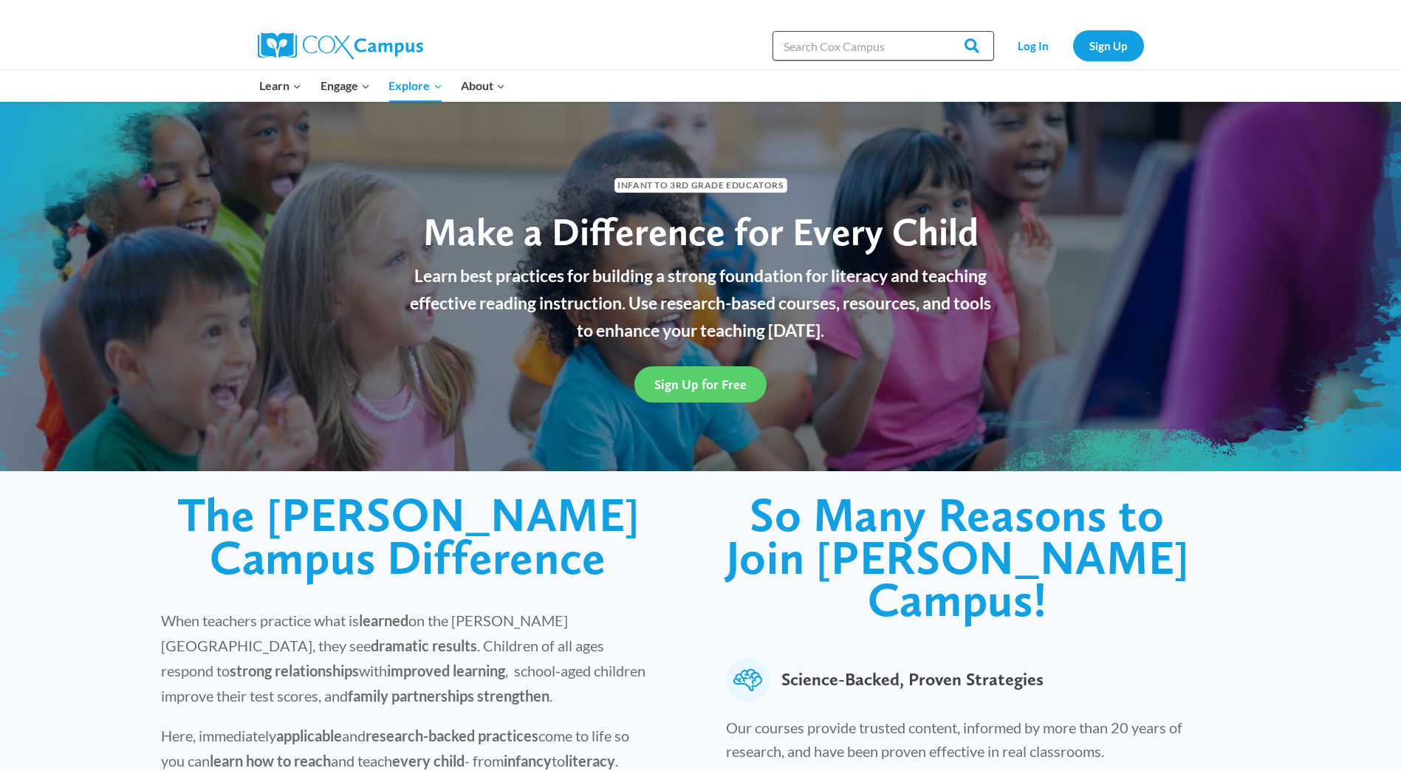
click at [853, 47] on input "Search in https://coxcampus.org/" at bounding box center [884, 46] width 222 height 30
type input "Talk ladder"
click at [937, 31] on input "Search" at bounding box center [966, 46] width 58 height 30
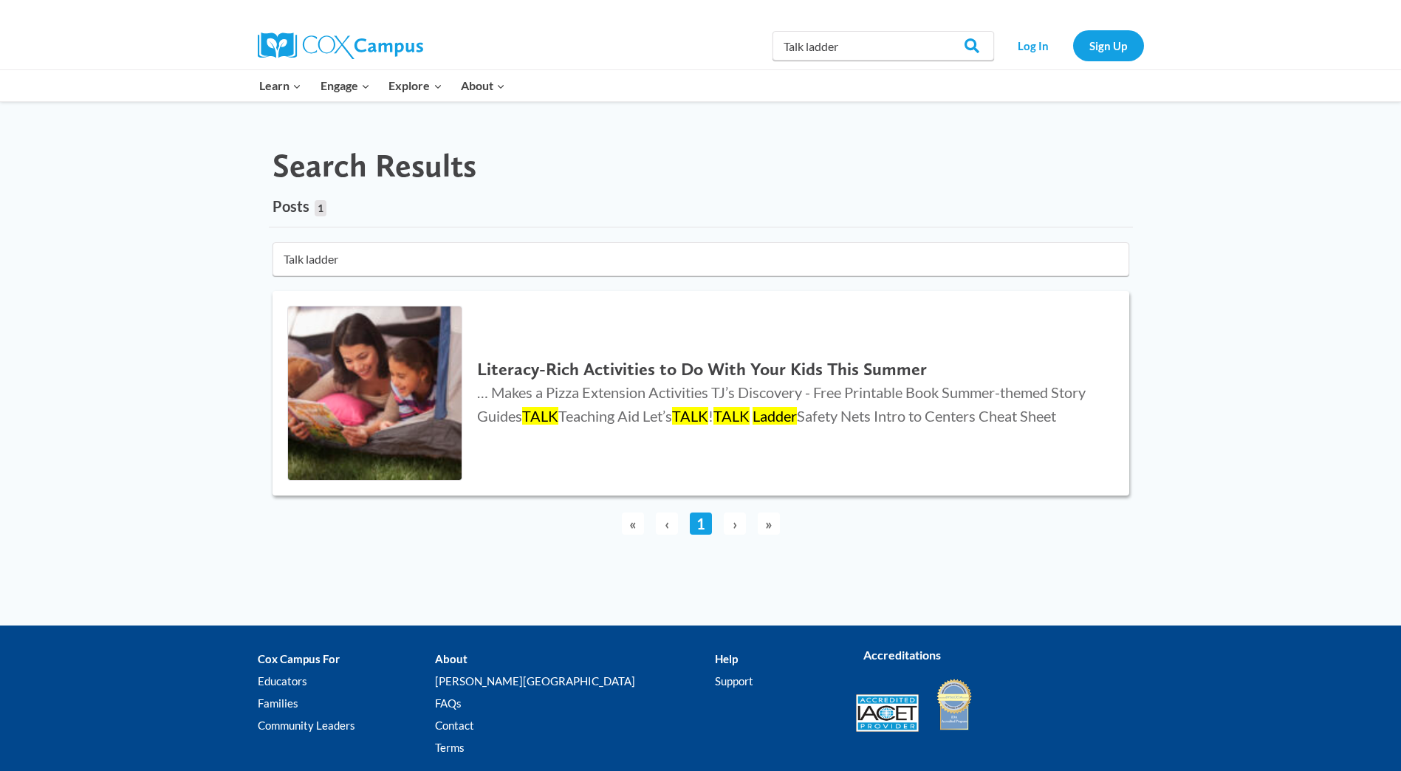
click at [622, 382] on p "… Makes a Pizza Extension Activities TJ’s Discovery - Free Printable Book Summe…" at bounding box center [788, 403] width 622 height 47
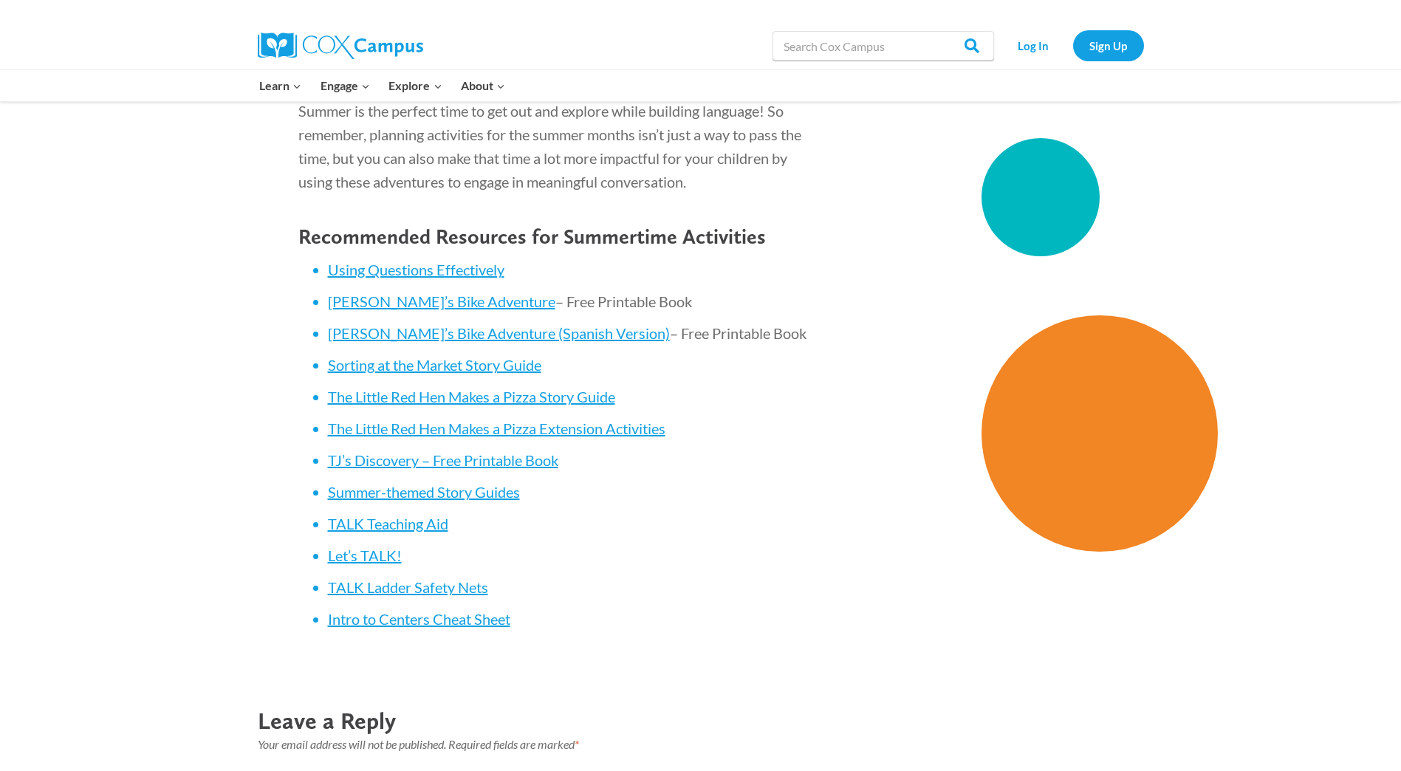
scroll to position [4801, 0]
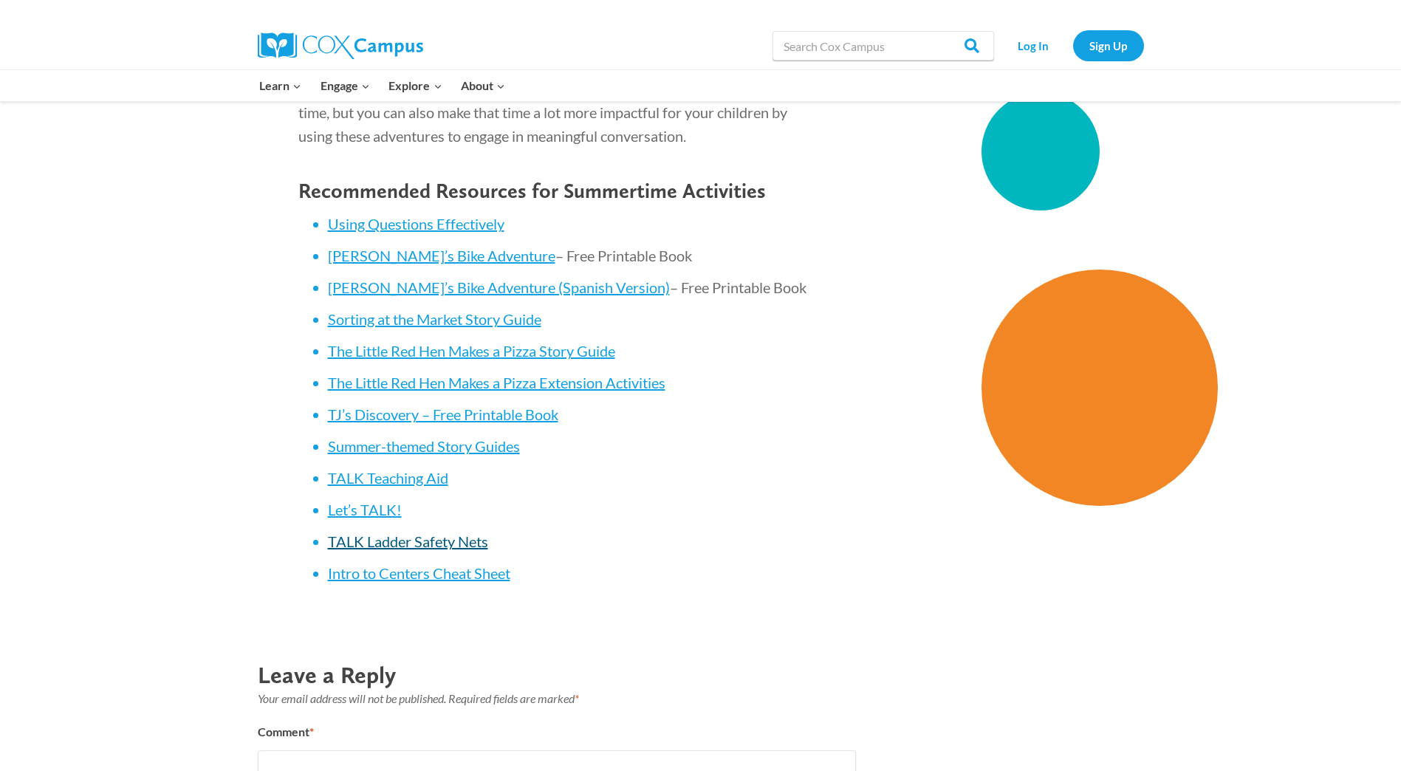
click at [417, 541] on span "TALK Ladder Safety Nets" at bounding box center [408, 542] width 160 height 18
